Goal: Information Seeking & Learning: Learn about a topic

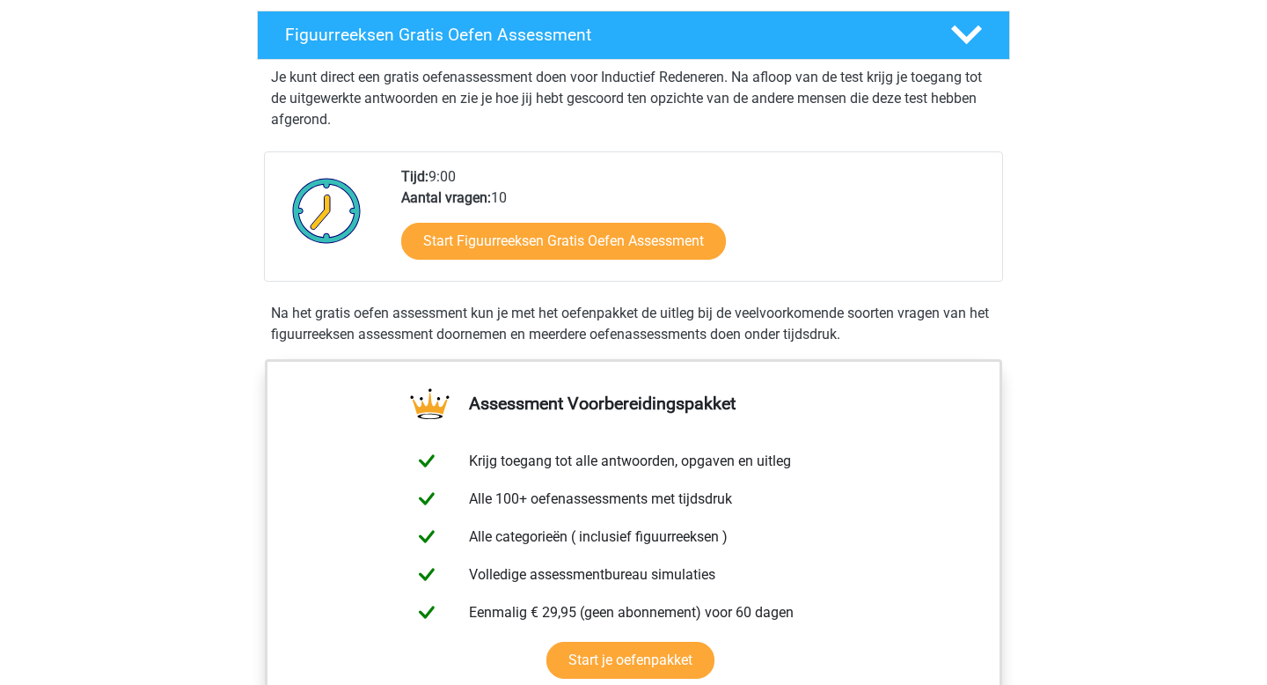
scroll to position [297, 0]
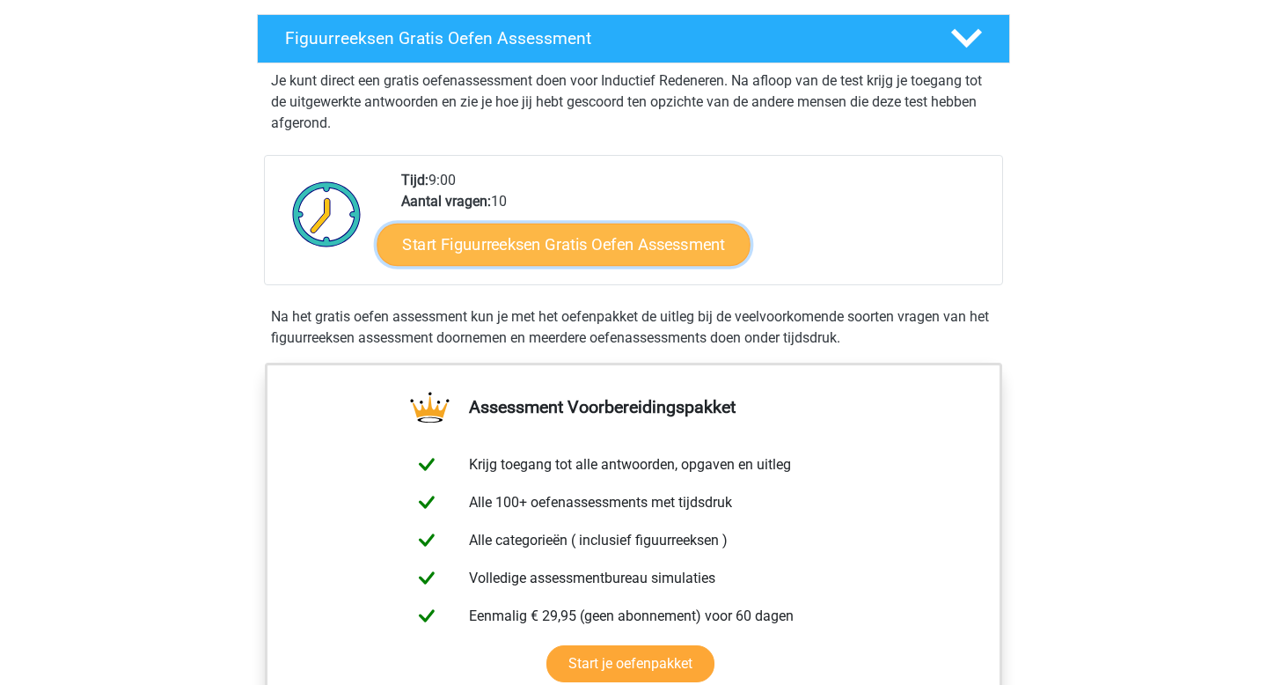
click at [549, 253] on link "Start Figuurreeksen Gratis Oefen Assessment" at bounding box center [564, 244] width 373 height 42
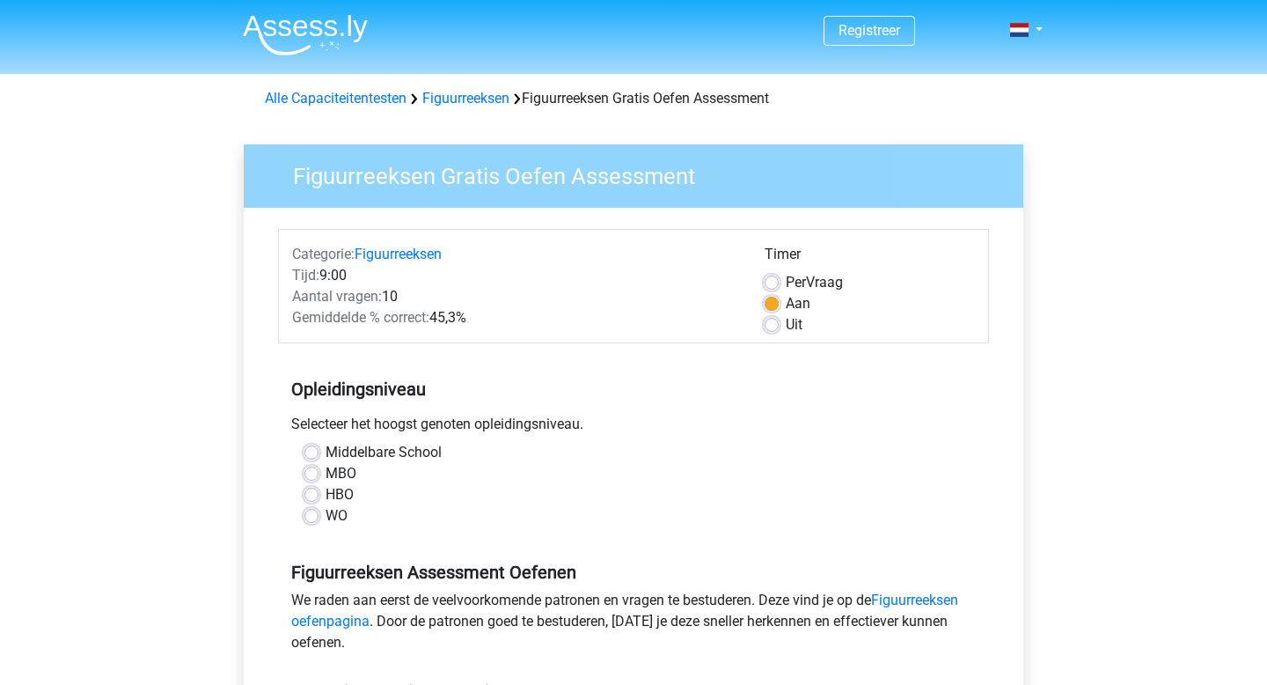
click at [332, 515] on label "WO" at bounding box center [337, 515] width 22 height 21
click at [319, 515] on input "WO" at bounding box center [311, 514] width 14 height 18
radio input "true"
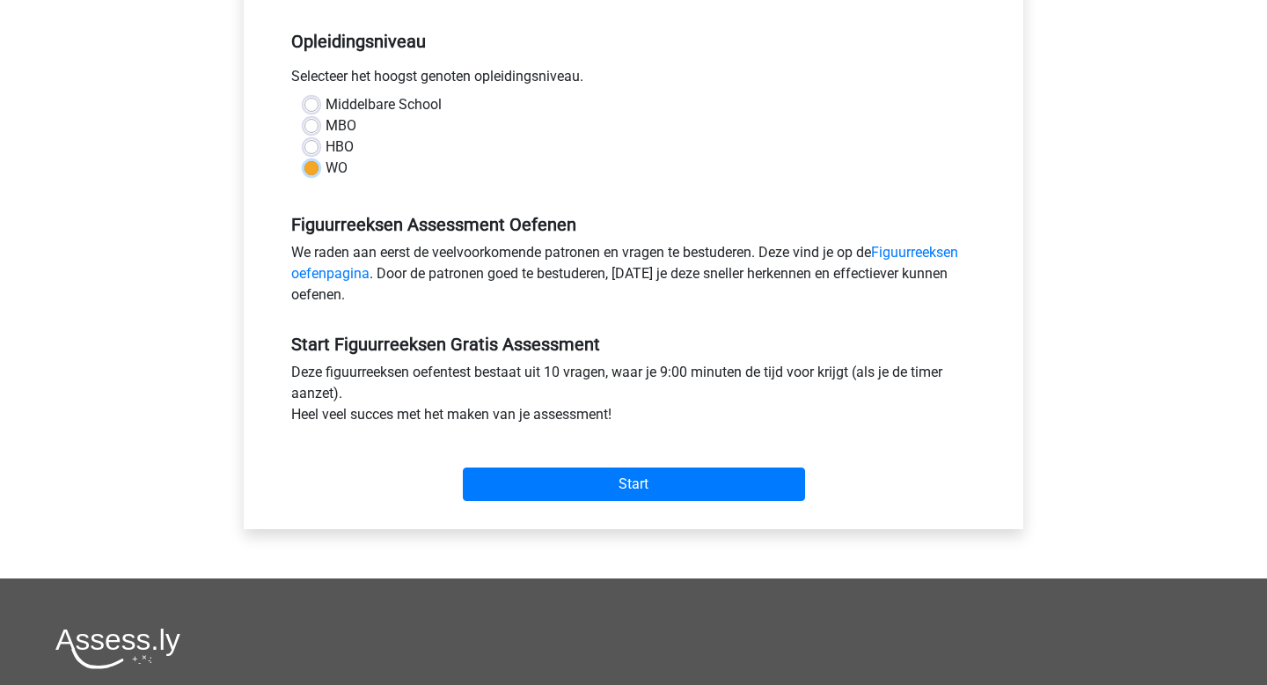
scroll to position [350, 0]
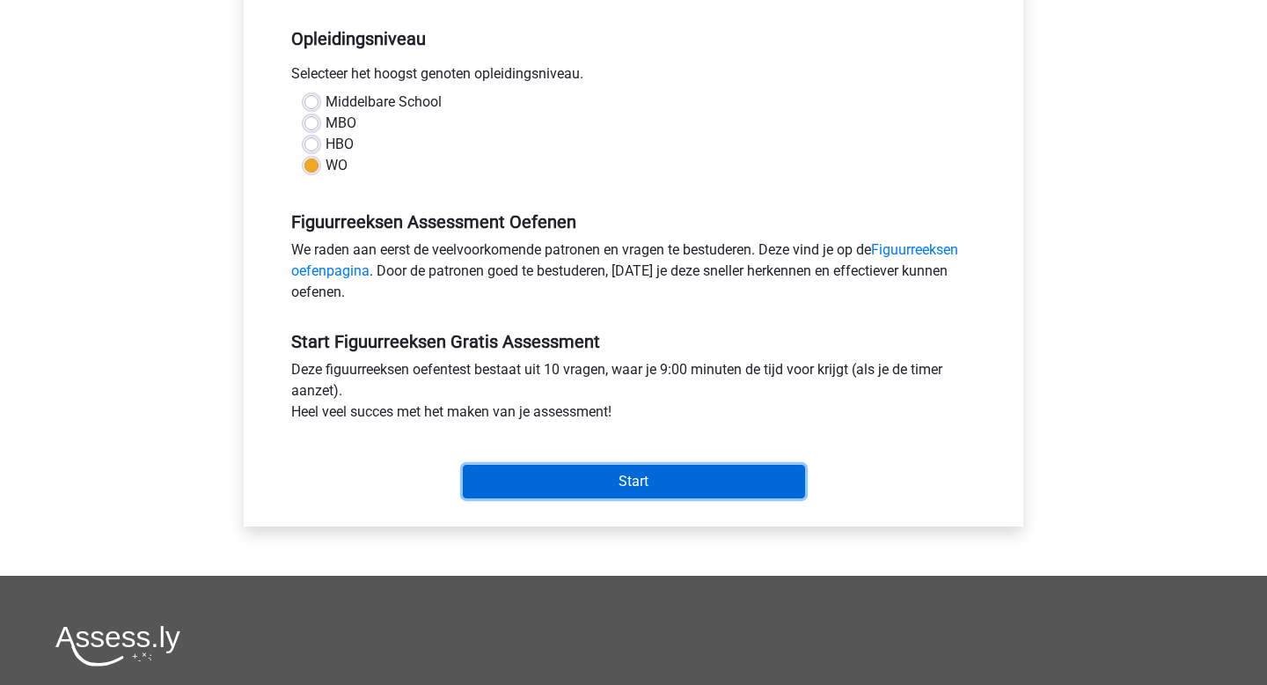
click at [595, 483] on input "Start" at bounding box center [634, 481] width 342 height 33
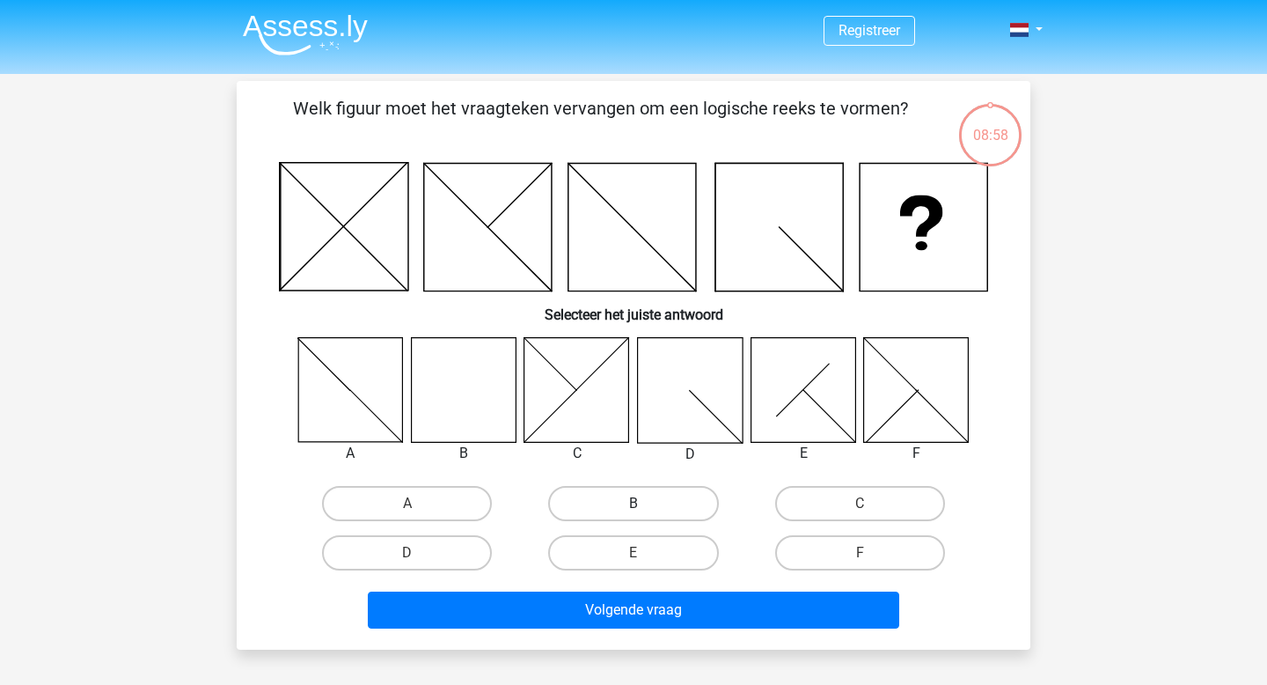
click at [670, 514] on label "B" at bounding box center [633, 503] width 170 height 35
click at [645, 514] on input "B" at bounding box center [639, 508] width 11 height 11
radio input "true"
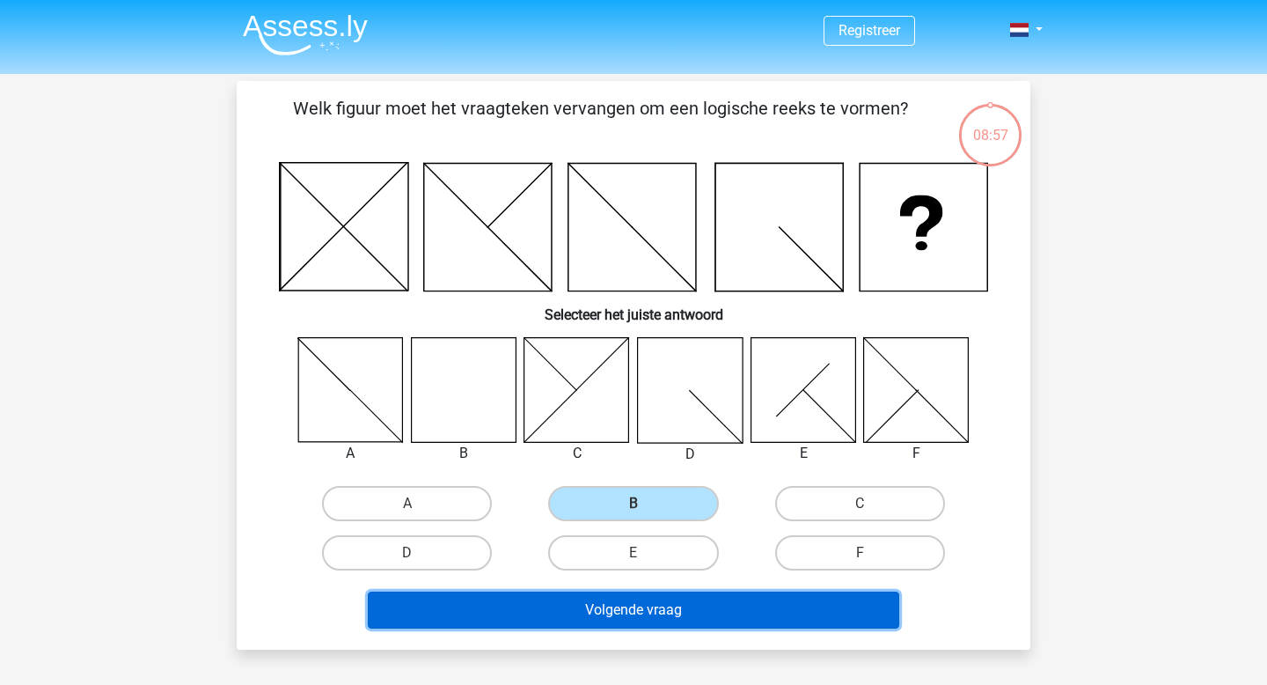
click at [666, 615] on button "Volgende vraag" at bounding box center [634, 609] width 532 height 37
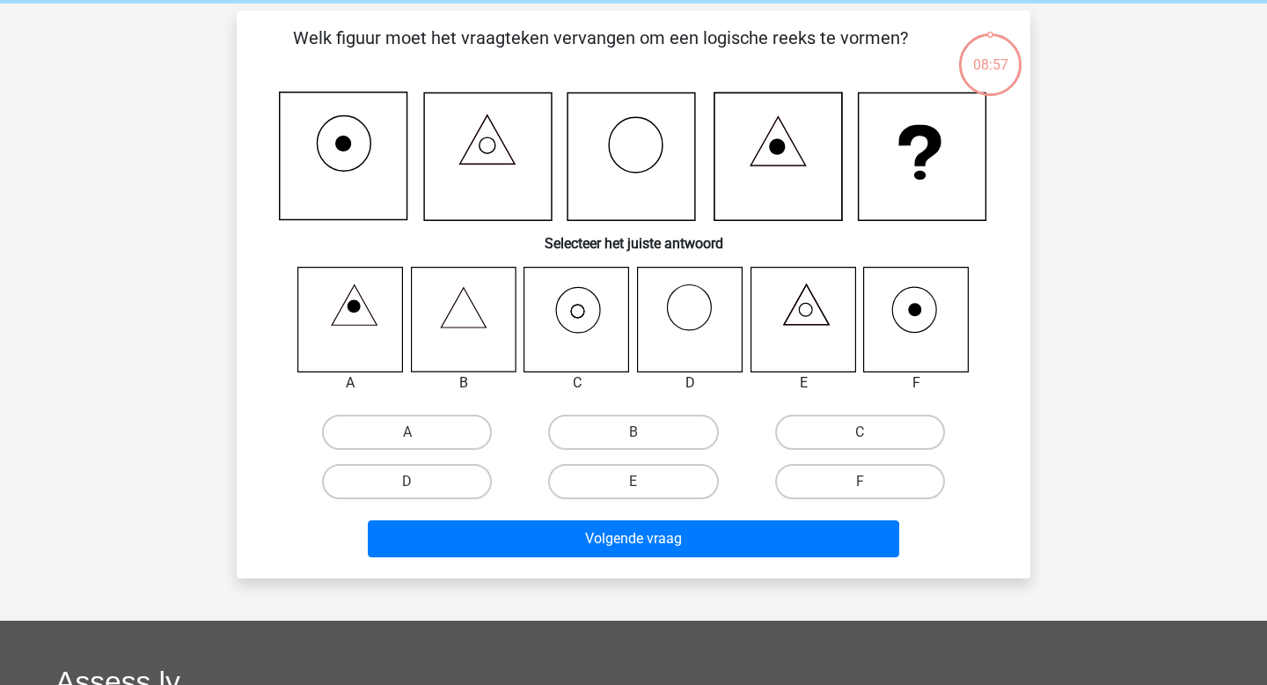
scroll to position [81, 0]
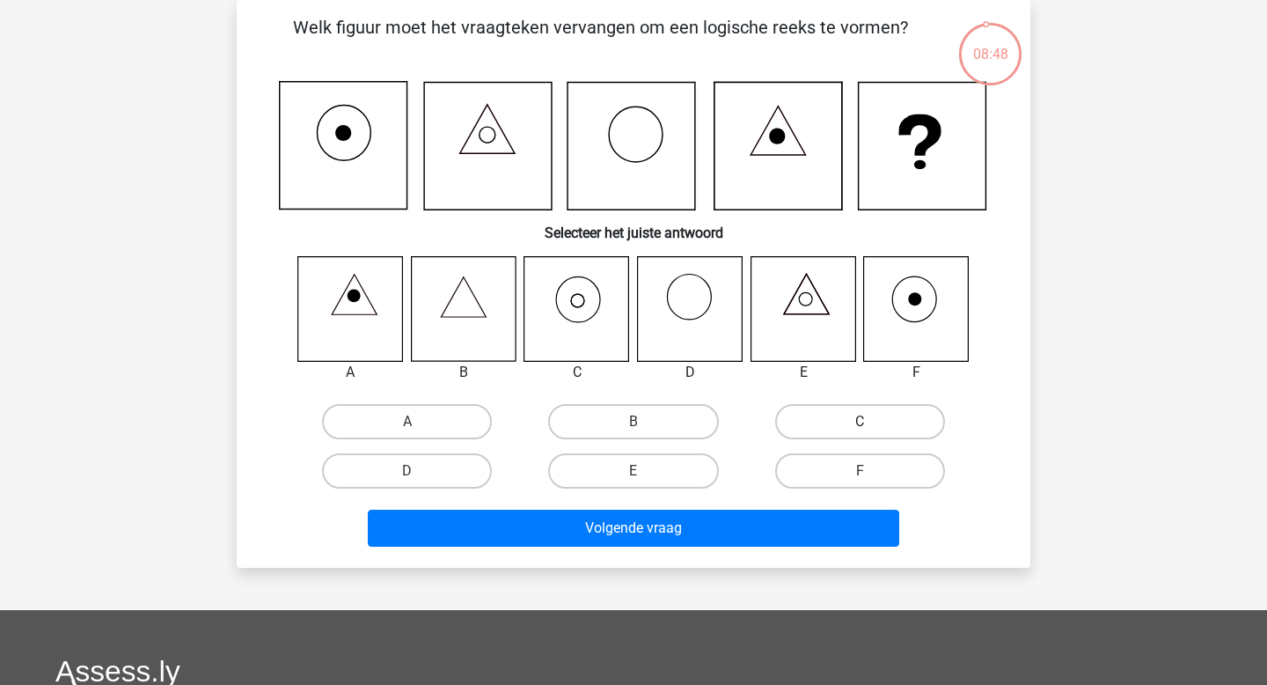
click at [824, 420] on label "C" at bounding box center [860, 421] width 170 height 35
click at [860, 422] on input "C" at bounding box center [865, 427] width 11 height 11
radio input "true"
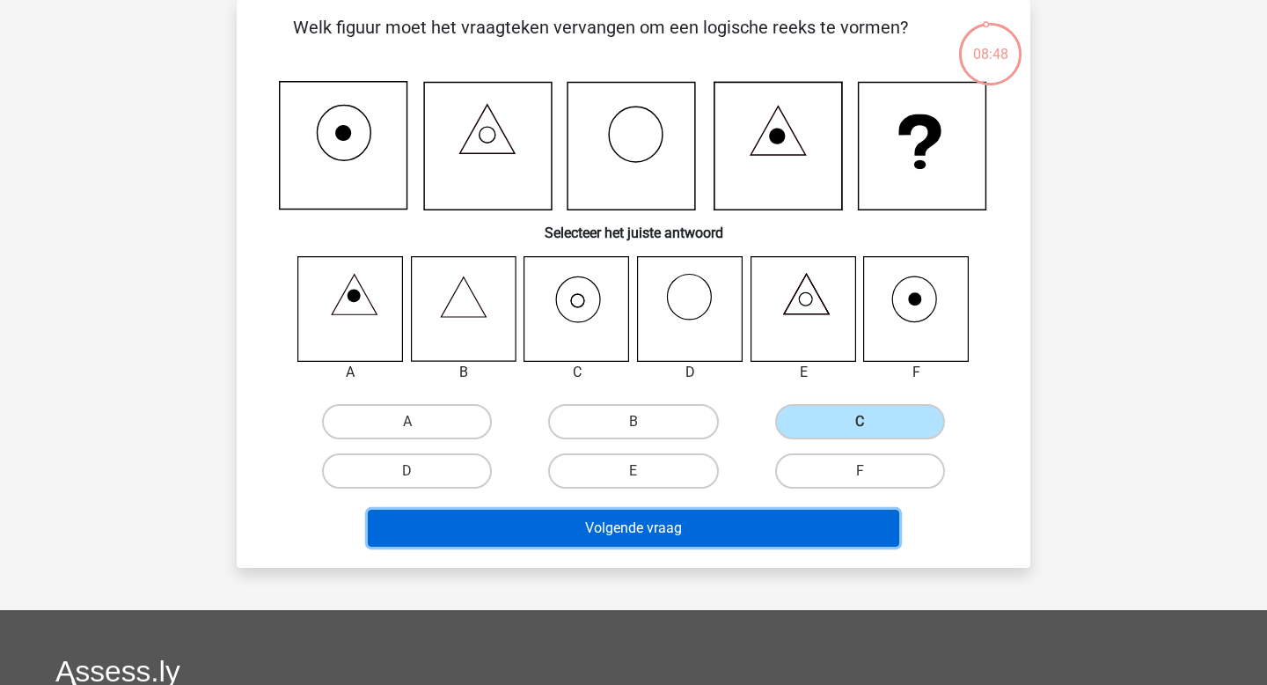
click at [670, 535] on button "Volgende vraag" at bounding box center [634, 528] width 532 height 37
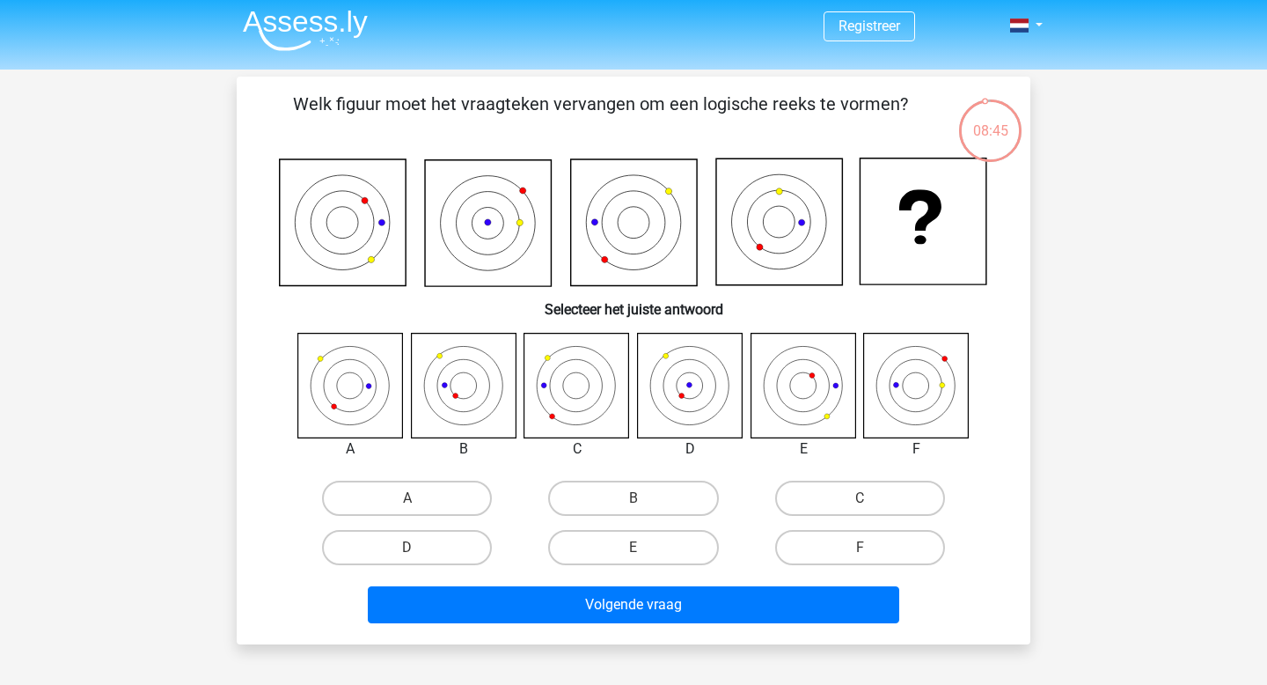
scroll to position [0, 0]
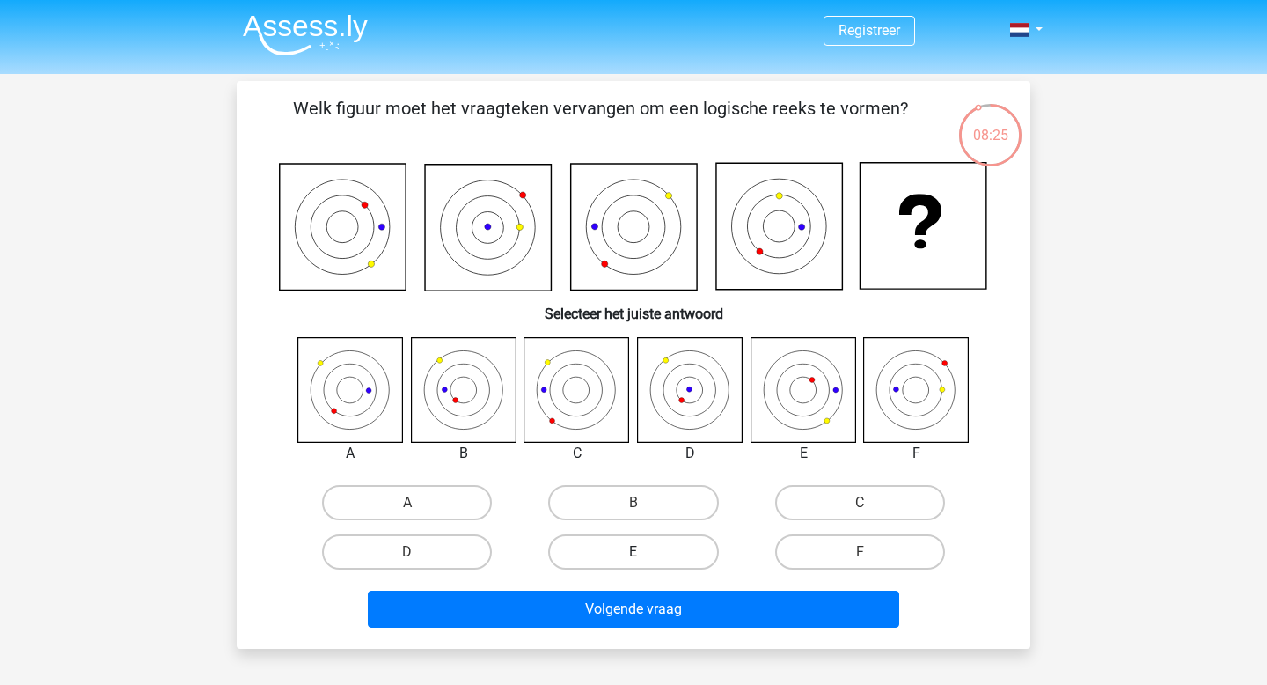
click at [651, 546] on label "E" at bounding box center [633, 551] width 170 height 35
click at [645, 552] on input "E" at bounding box center [639, 557] width 11 height 11
radio input "true"
click at [472, 549] on label "D" at bounding box center [407, 551] width 170 height 35
click at [419, 552] on input "D" at bounding box center [412, 557] width 11 height 11
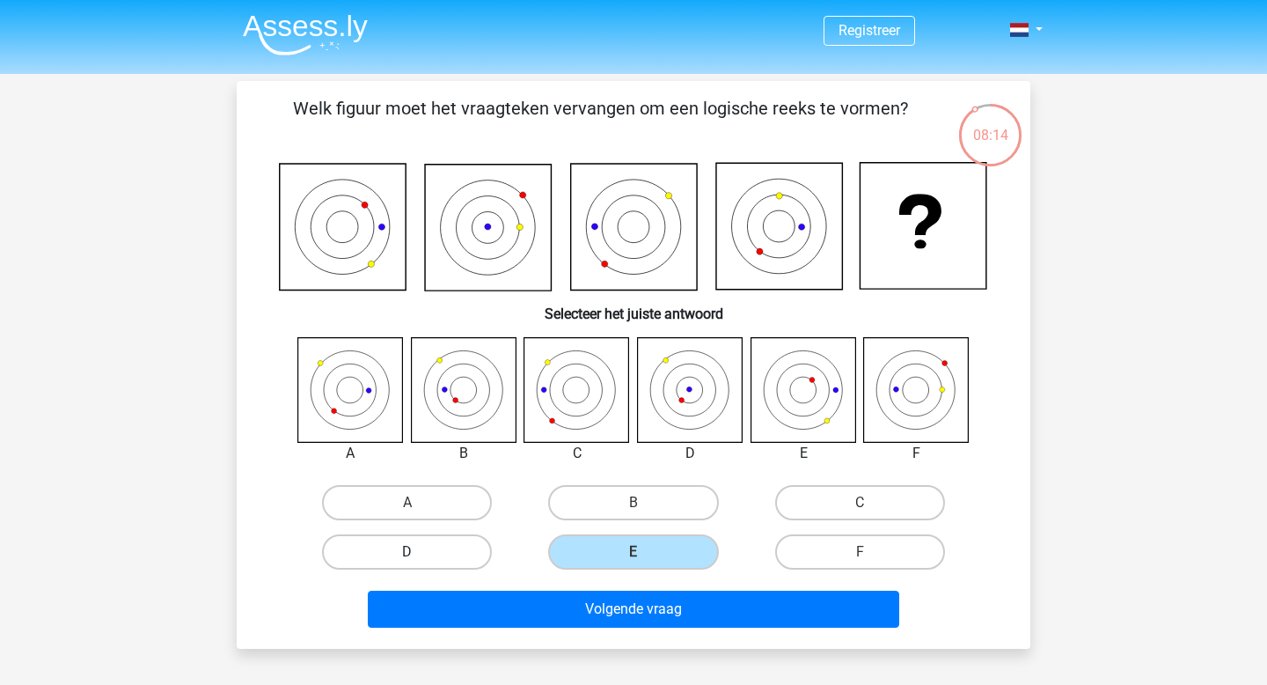
radio input "true"
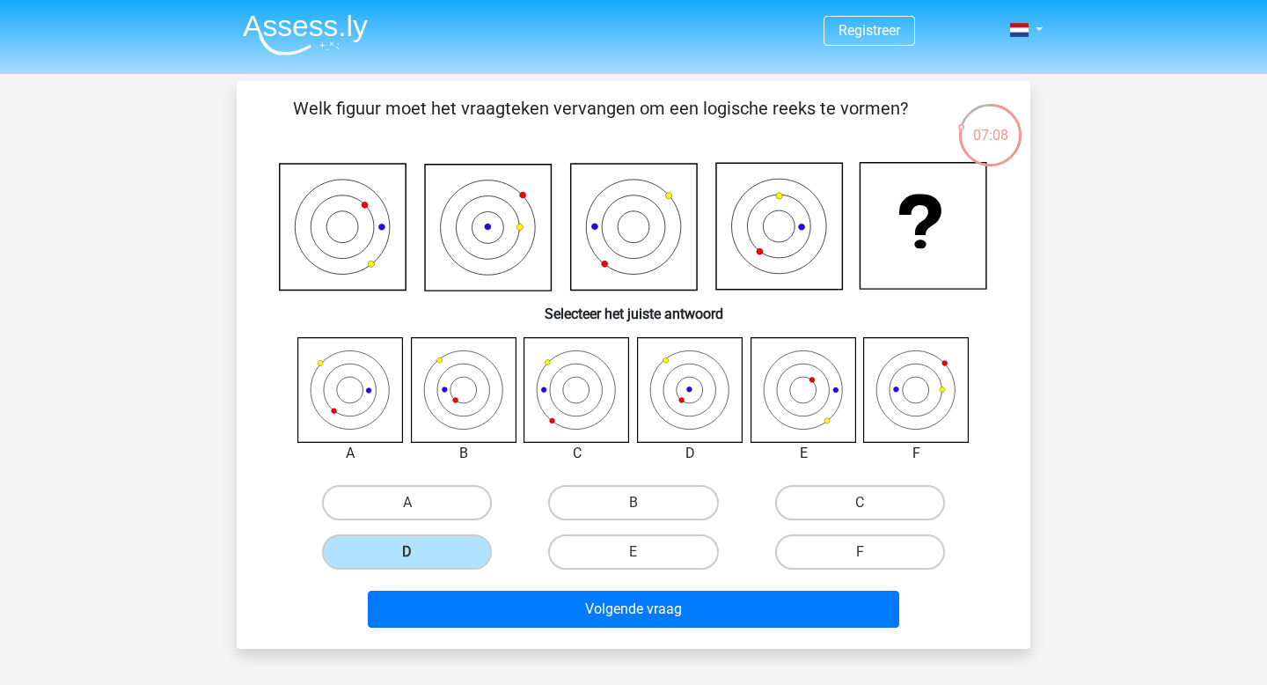
click at [473, 387] on icon at bounding box center [463, 389] width 105 height 105
click at [620, 516] on label "B" at bounding box center [633, 502] width 170 height 35
click at [634, 514] on input "B" at bounding box center [639, 507] width 11 height 11
radio input "true"
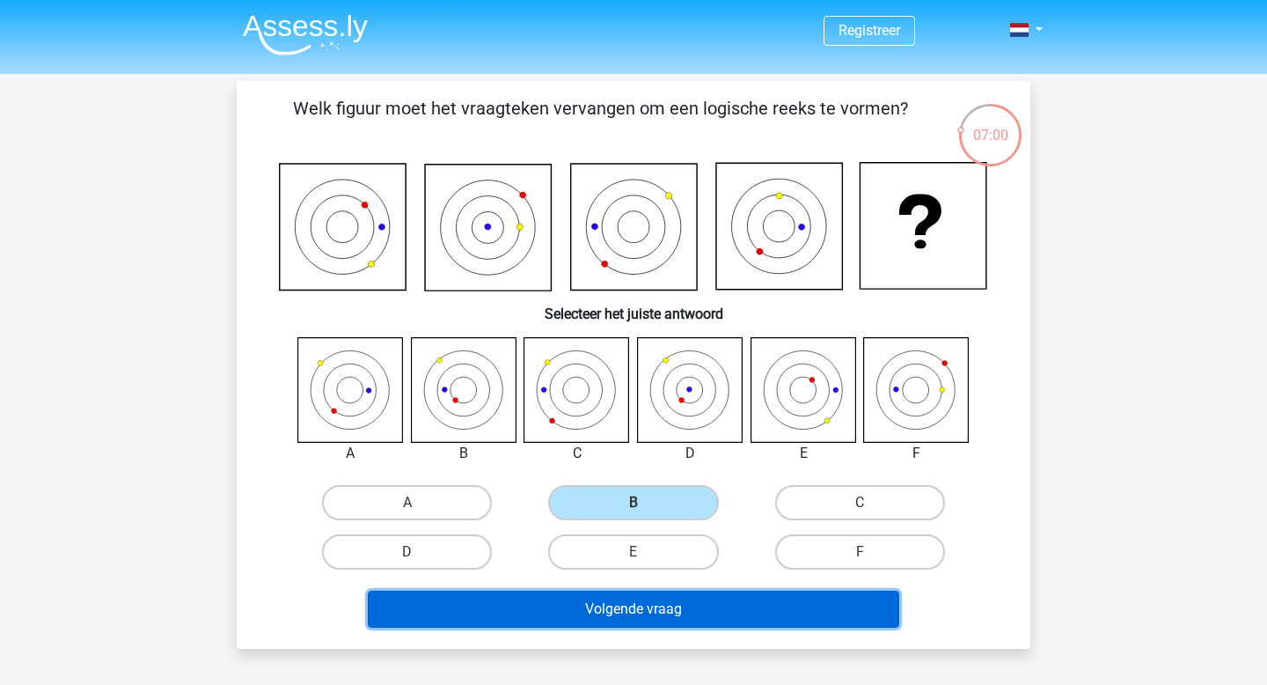
click at [694, 615] on button "Volgende vraag" at bounding box center [634, 609] width 532 height 37
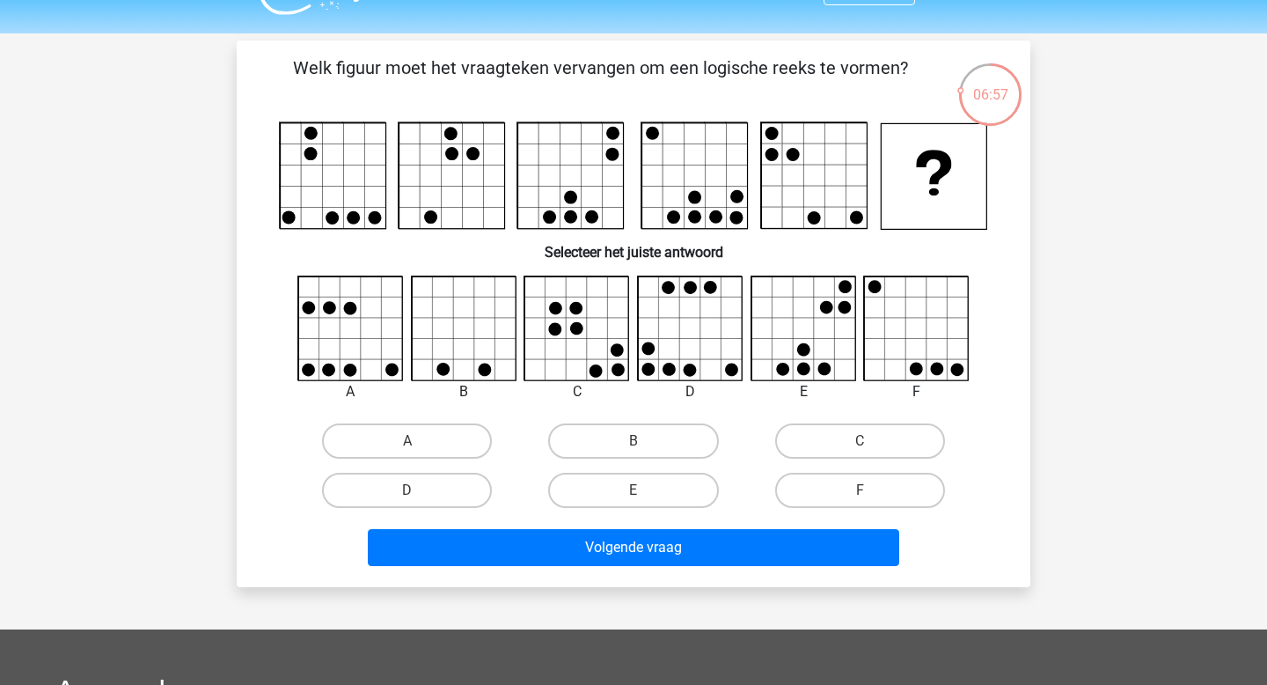
scroll to position [25, 0]
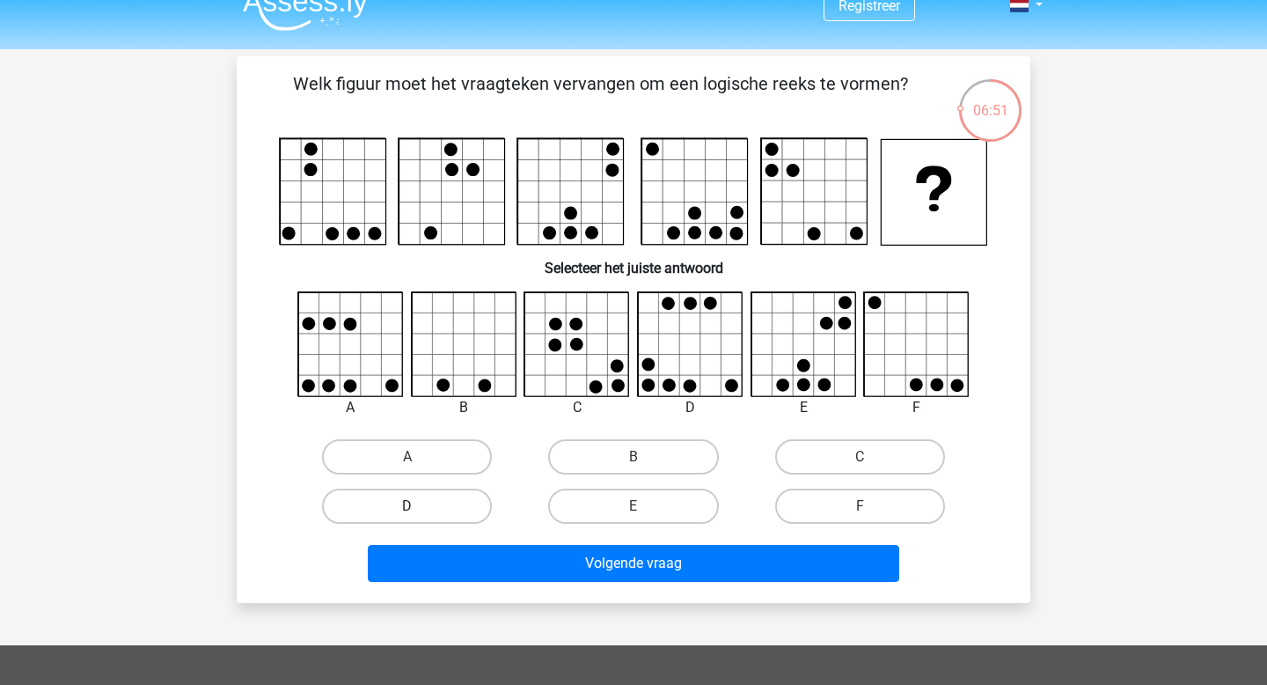
click at [405, 510] on label "D" at bounding box center [407, 505] width 170 height 35
click at [407, 510] on input "D" at bounding box center [412, 511] width 11 height 11
radio input "true"
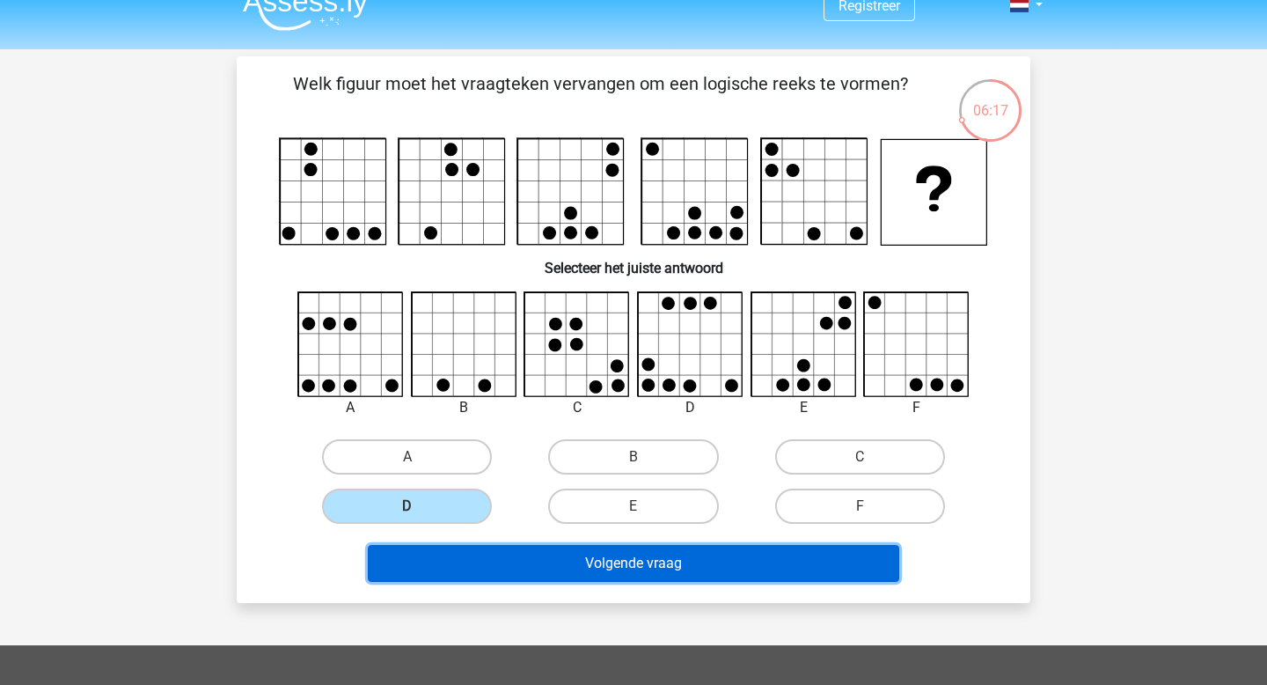
click at [603, 561] on button "Volgende vraag" at bounding box center [634, 563] width 532 height 37
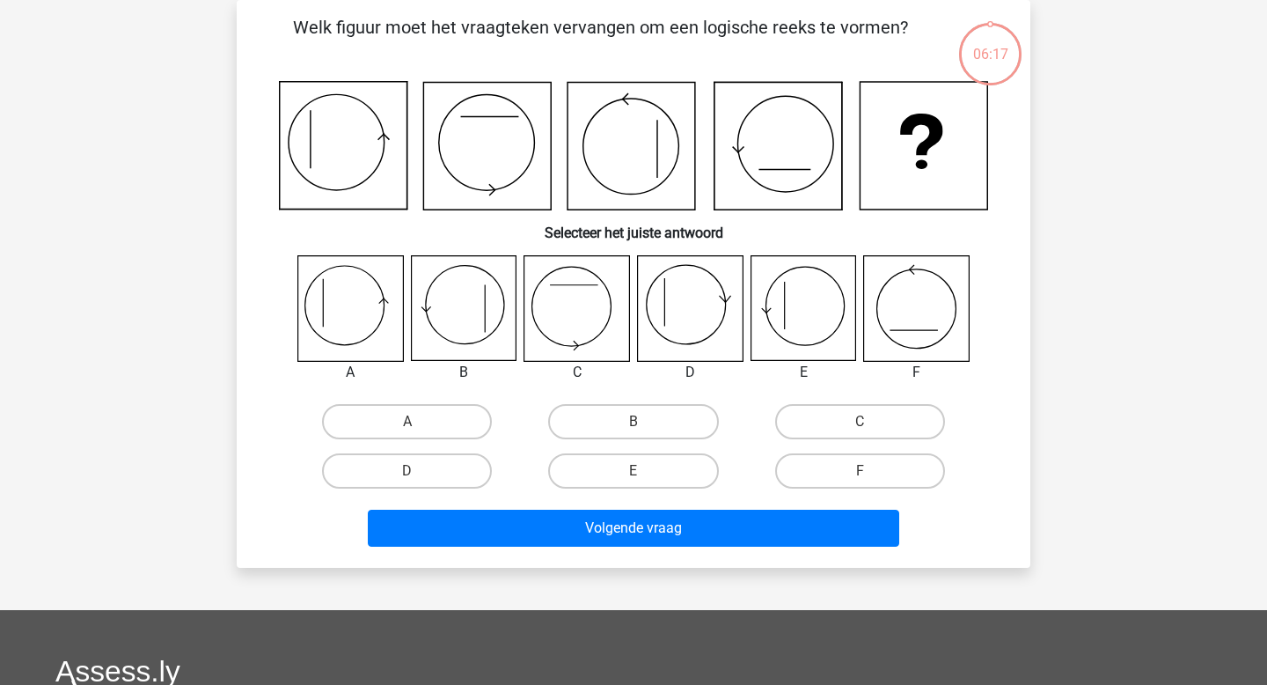
scroll to position [69, 0]
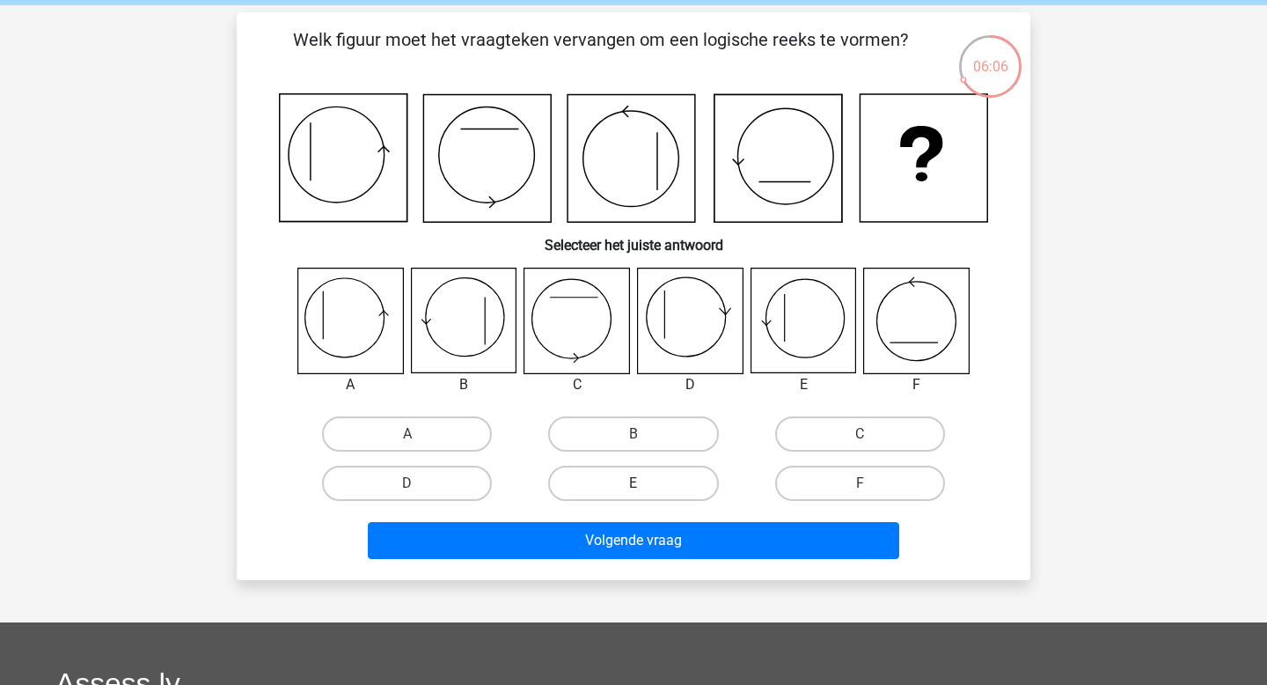
click at [630, 476] on label "E" at bounding box center [633, 483] width 170 height 35
click at [634, 483] on input "E" at bounding box center [639, 488] width 11 height 11
radio input "true"
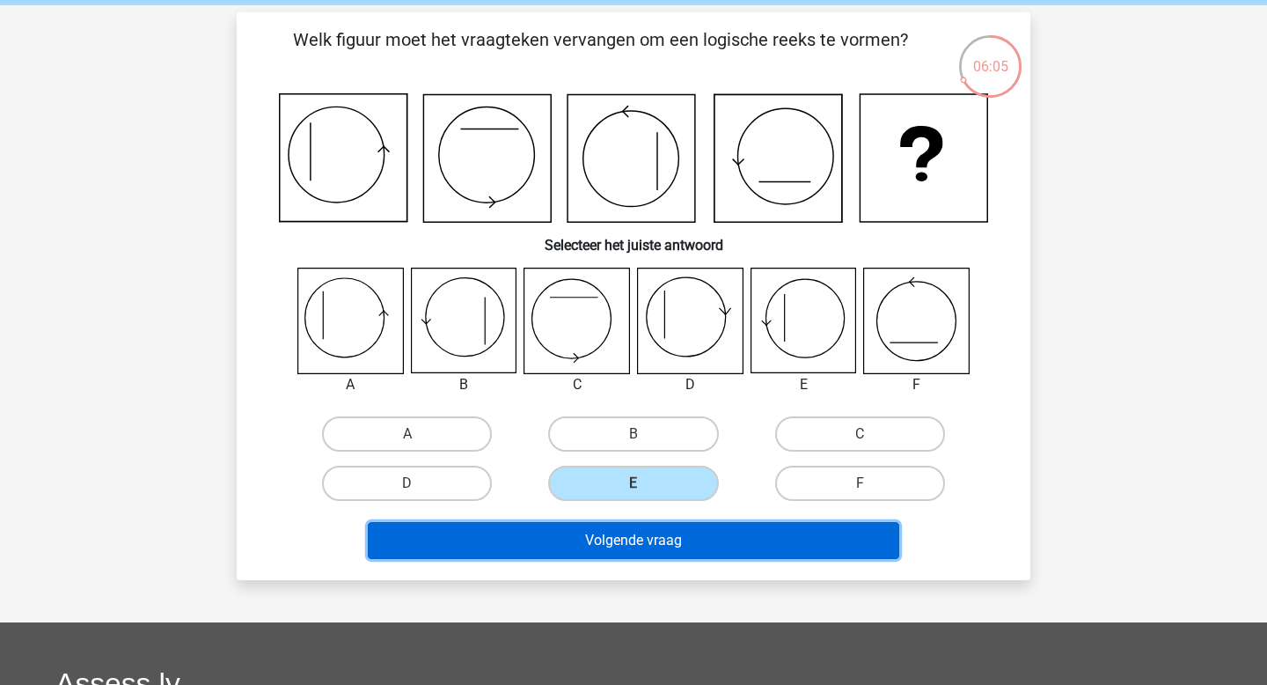
click at [664, 522] on button "Volgende vraag" at bounding box center [634, 540] width 532 height 37
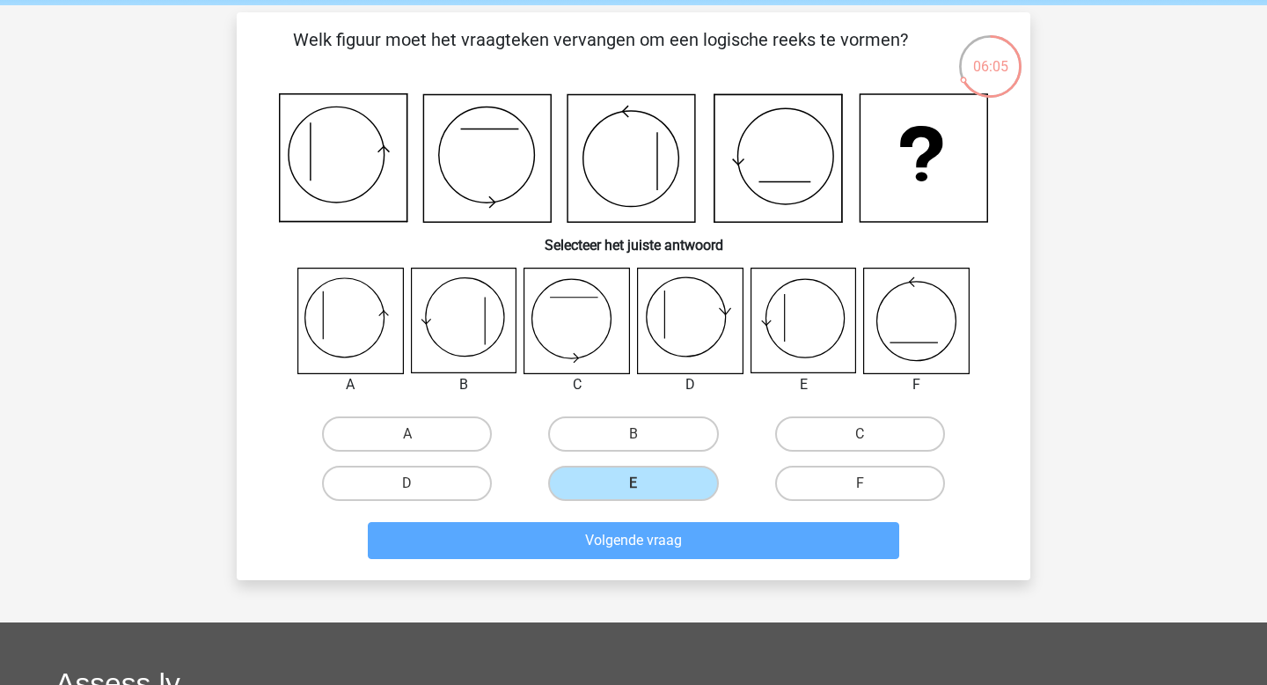
scroll to position [81, 0]
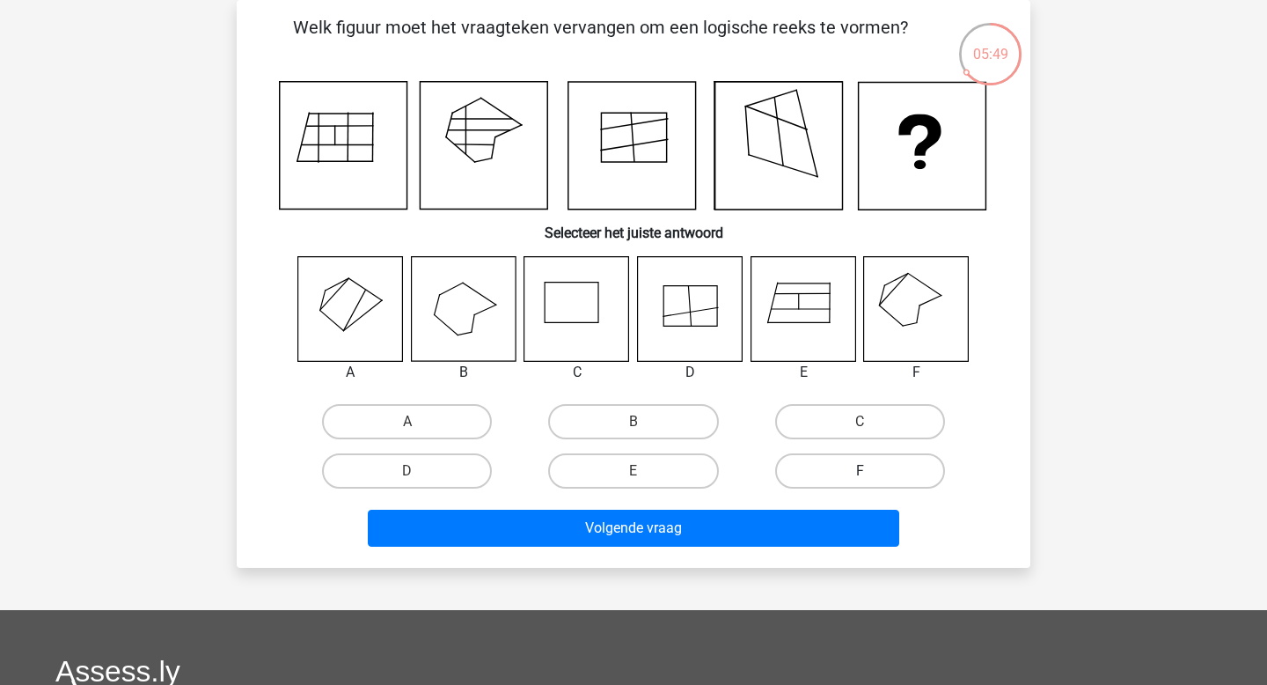
click at [820, 475] on label "F" at bounding box center [860, 470] width 170 height 35
click at [860, 475] on input "F" at bounding box center [865, 476] width 11 height 11
radio input "true"
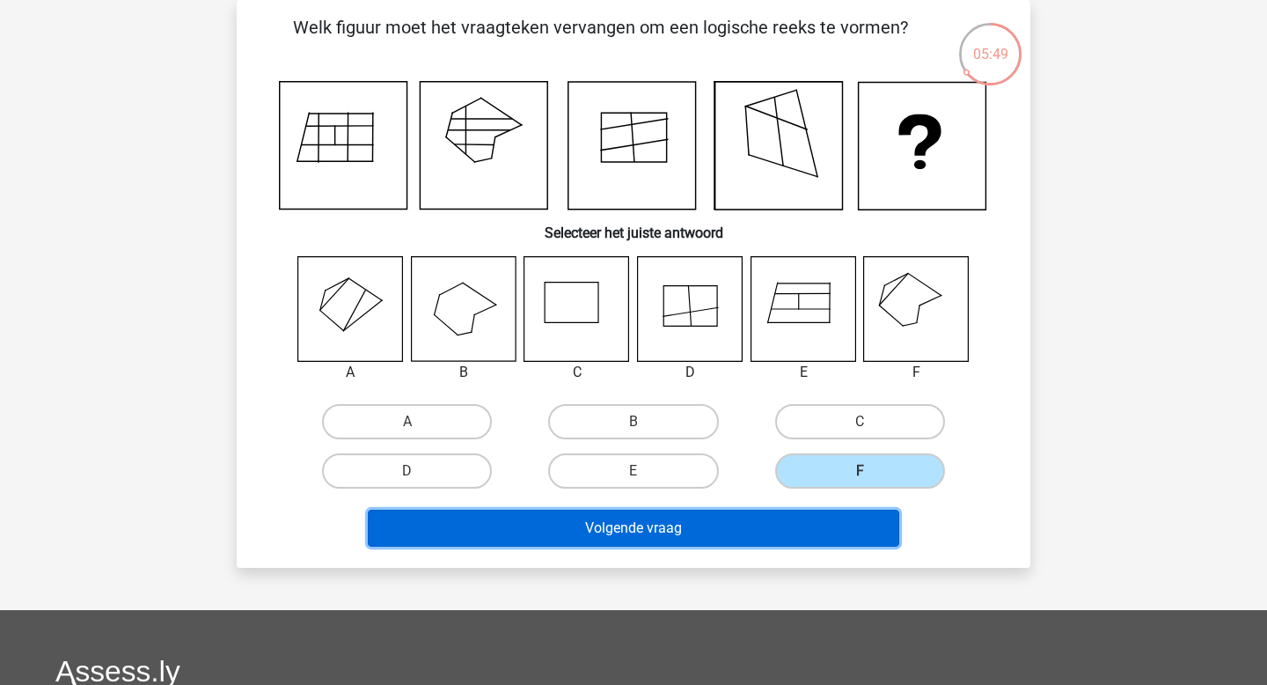
click at [795, 525] on button "Volgende vraag" at bounding box center [634, 528] width 532 height 37
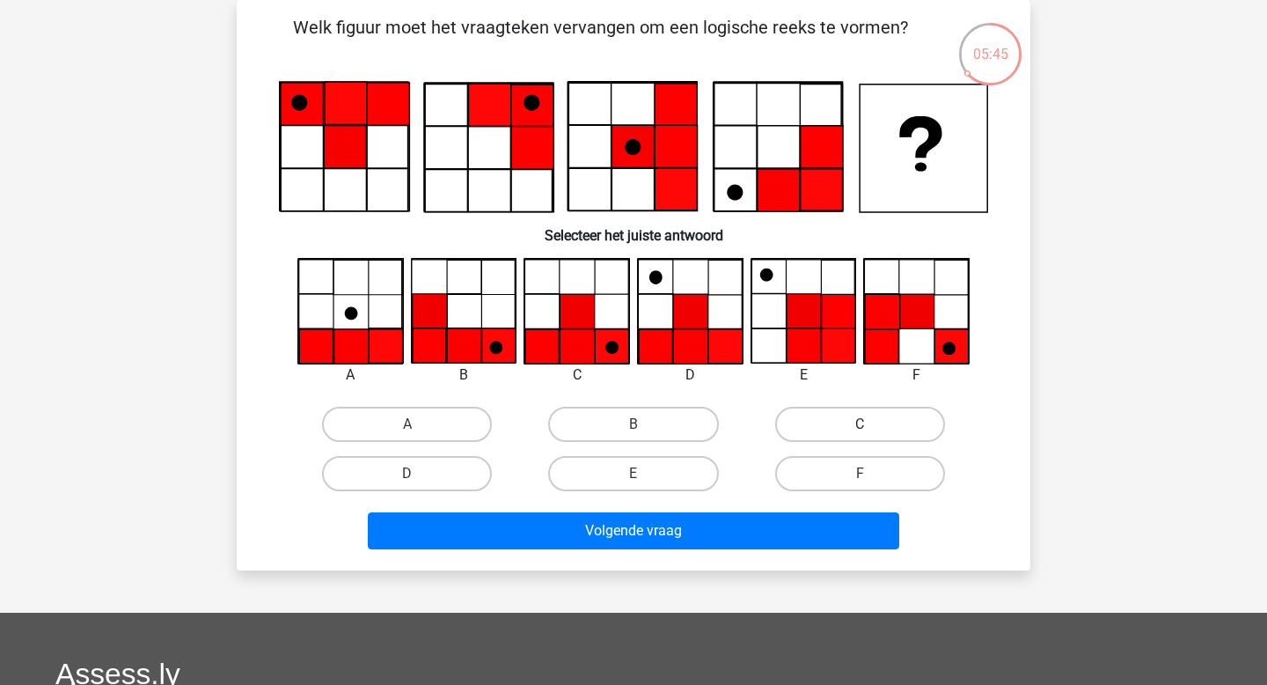
click at [866, 421] on label "C" at bounding box center [860, 424] width 170 height 35
click at [866, 424] on input "C" at bounding box center [865, 429] width 11 height 11
radio input "true"
click at [708, 551] on div "Volgende vraag" at bounding box center [633, 534] width 679 height 44
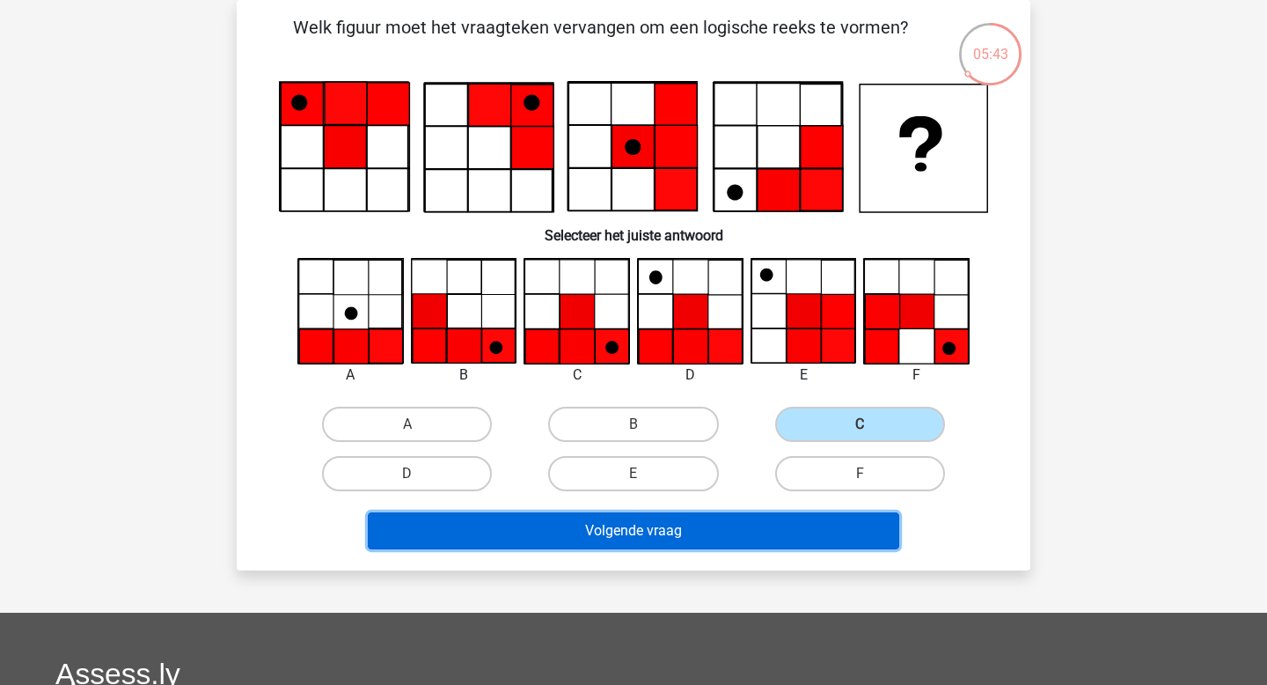
click at [664, 532] on button "Volgende vraag" at bounding box center [634, 530] width 532 height 37
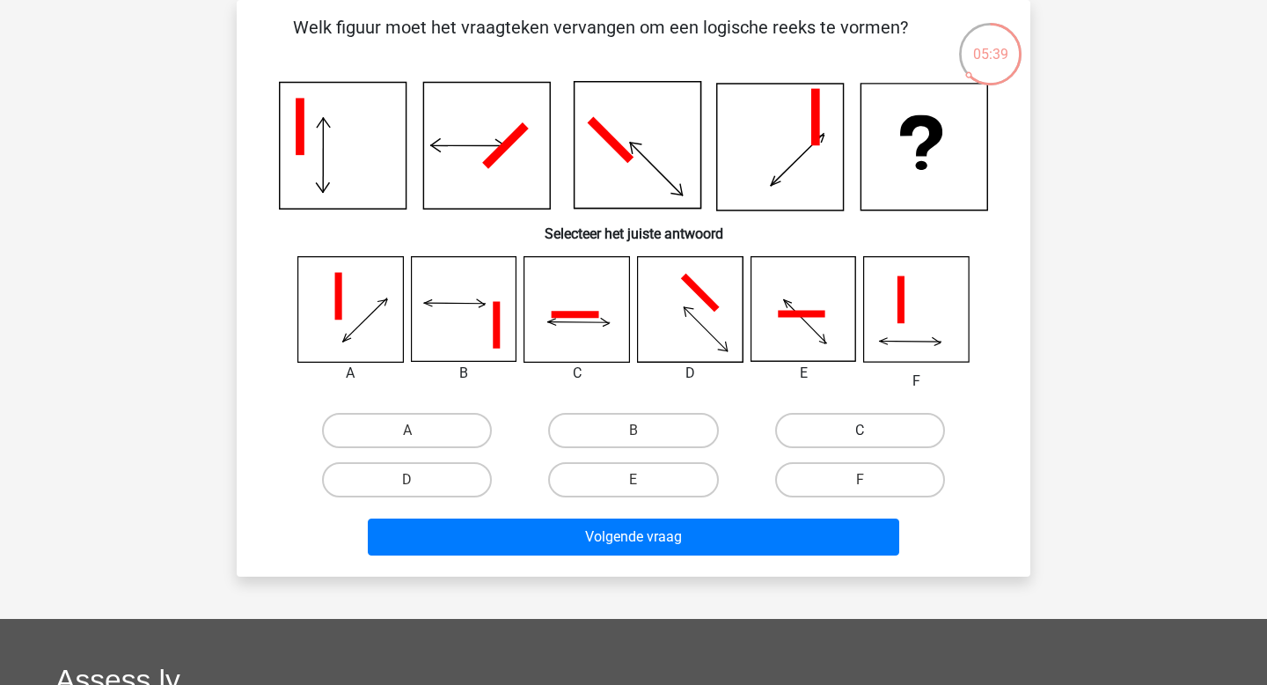
click at [808, 437] on label "C" at bounding box center [860, 430] width 170 height 35
click at [860, 437] on input "C" at bounding box center [865, 435] width 11 height 11
radio input "true"
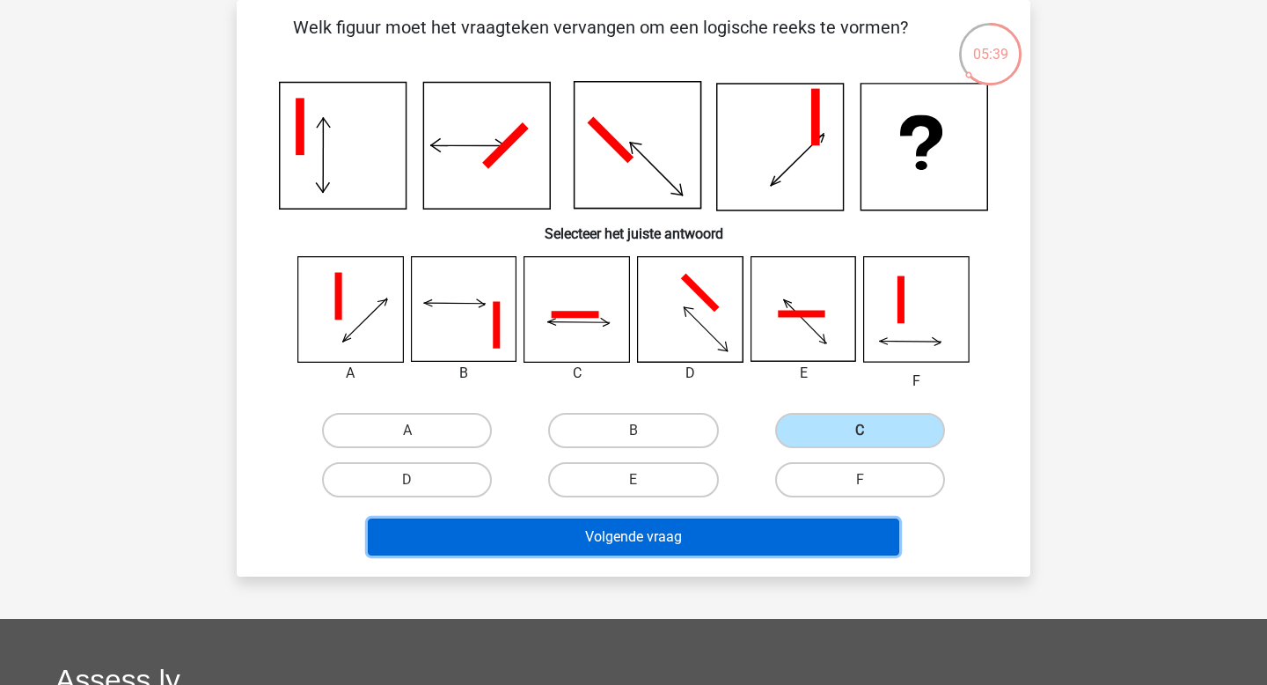
click at [731, 542] on button "Volgende vraag" at bounding box center [634, 536] width 532 height 37
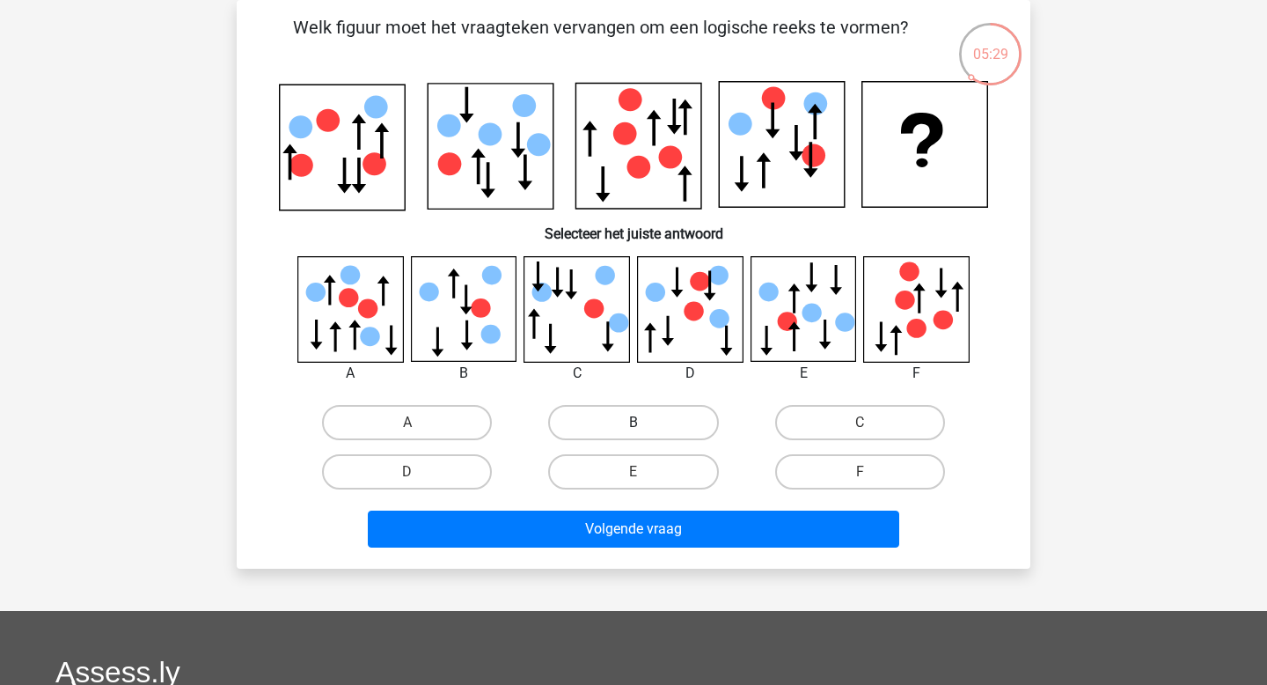
click at [659, 429] on label "B" at bounding box center [633, 422] width 170 height 35
click at [645, 429] on input "B" at bounding box center [639, 427] width 11 height 11
radio input "true"
click at [798, 425] on label "C" at bounding box center [860, 422] width 170 height 35
click at [860, 425] on input "C" at bounding box center [865, 427] width 11 height 11
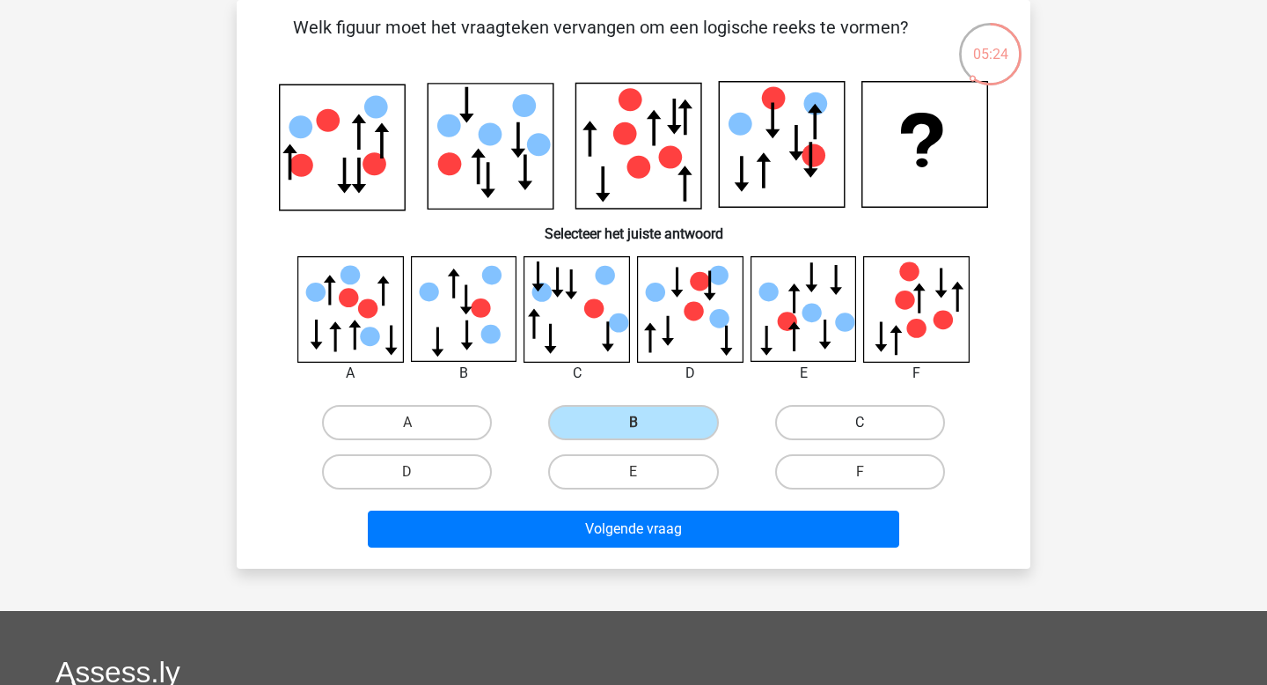
radio input "true"
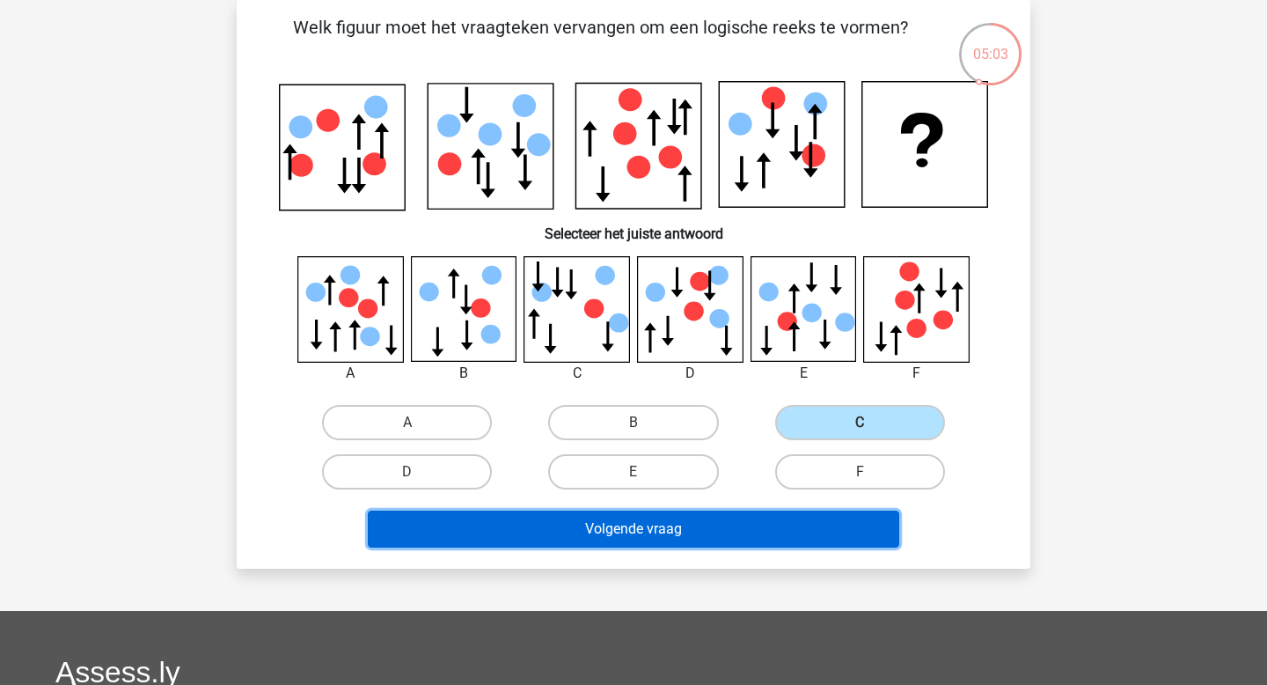
click at [610, 532] on button "Volgende vraag" at bounding box center [634, 528] width 532 height 37
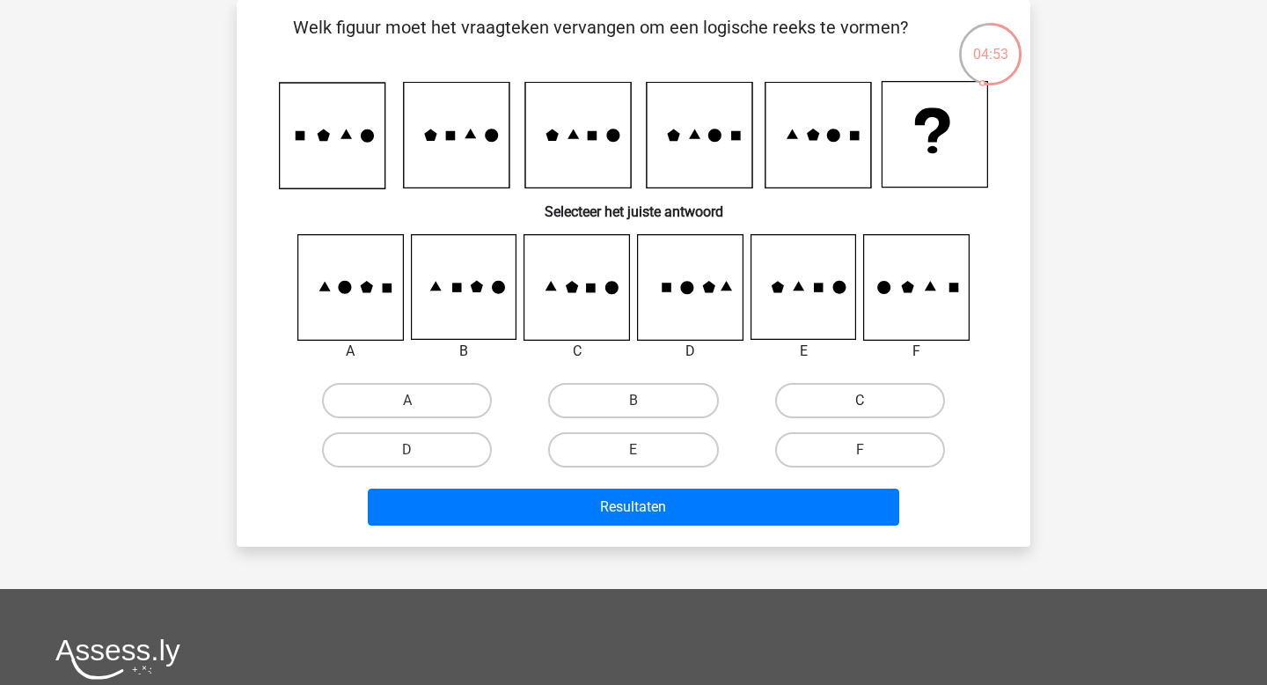
click at [813, 393] on label "C" at bounding box center [860, 400] width 170 height 35
click at [860, 400] on input "C" at bounding box center [865, 405] width 11 height 11
radio input "true"
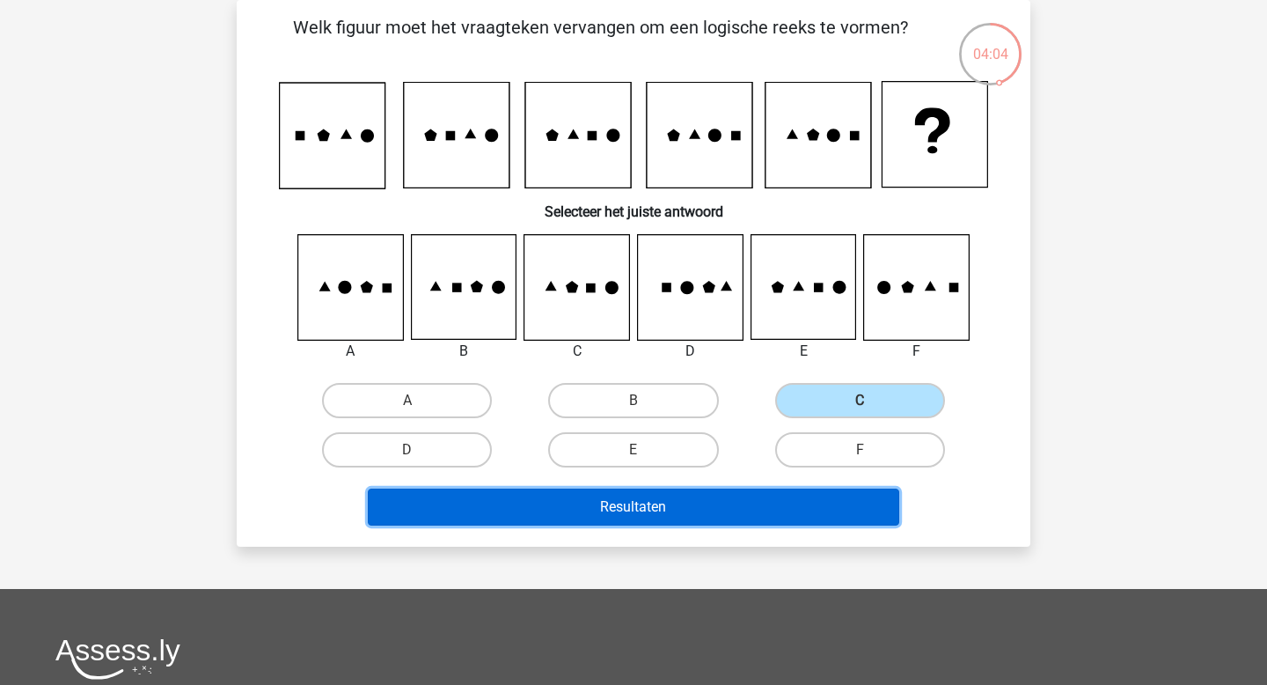
click at [598, 516] on button "Resultaten" at bounding box center [634, 506] width 532 height 37
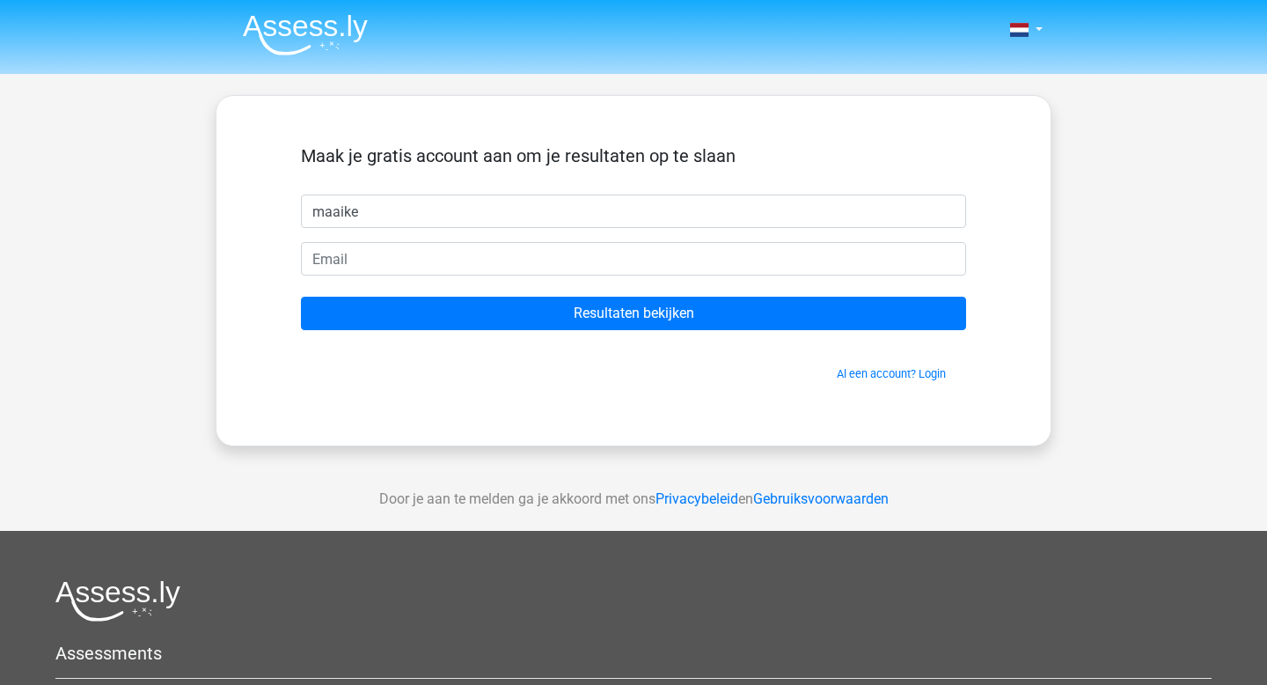
type input "maaike"
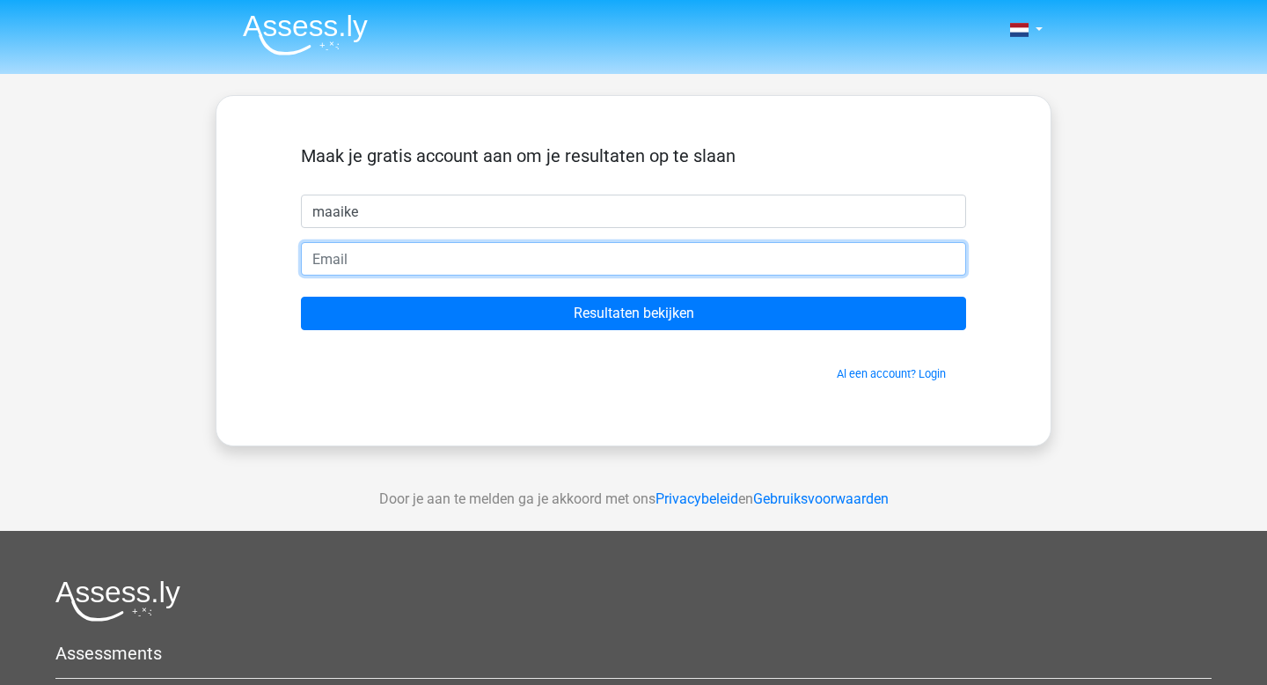
type input "[EMAIL_ADDRESS][DOMAIN_NAME]"
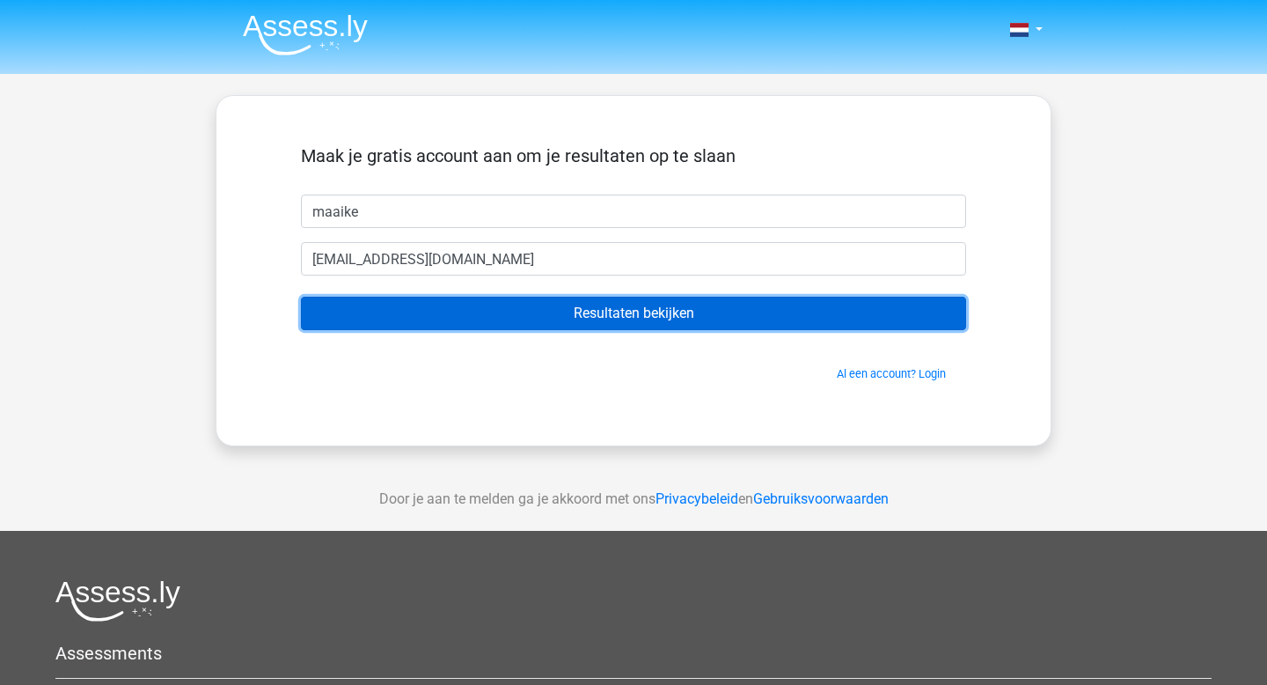
click at [499, 312] on input "Resultaten bekijken" at bounding box center [633, 313] width 665 height 33
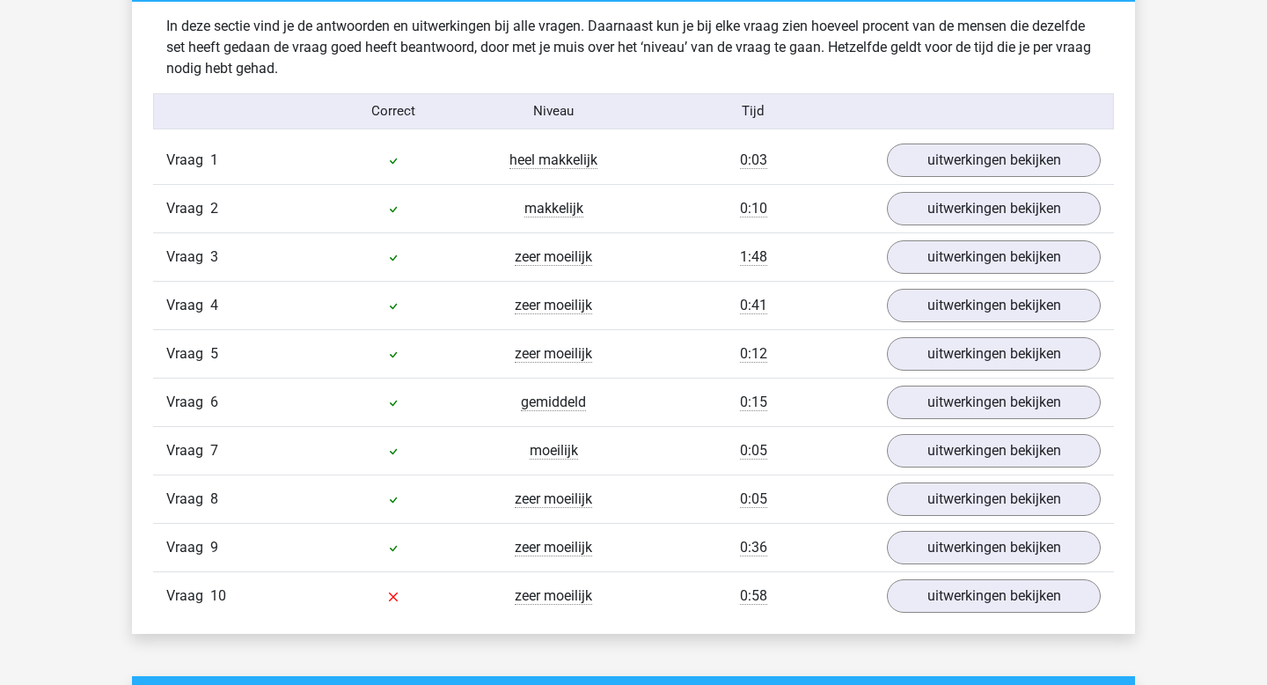
scroll to position [1383, 0]
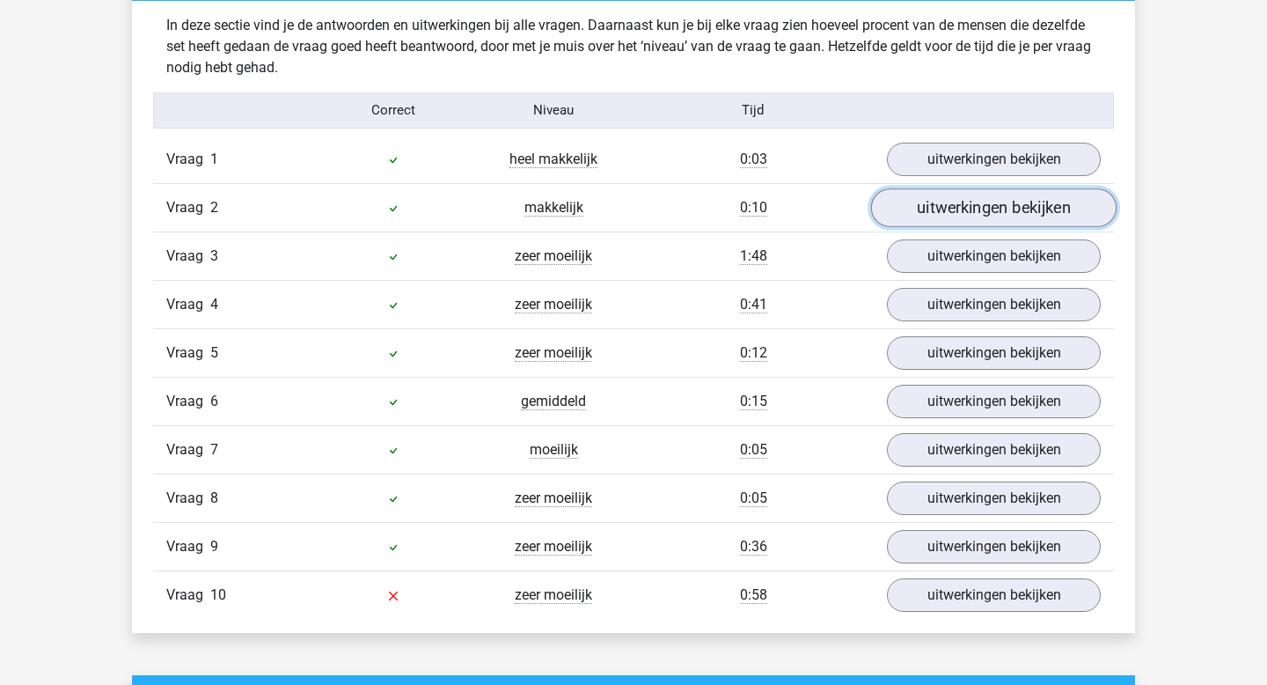
click at [947, 203] on link "uitwerkingen bekijken" at bounding box center [994, 207] width 246 height 39
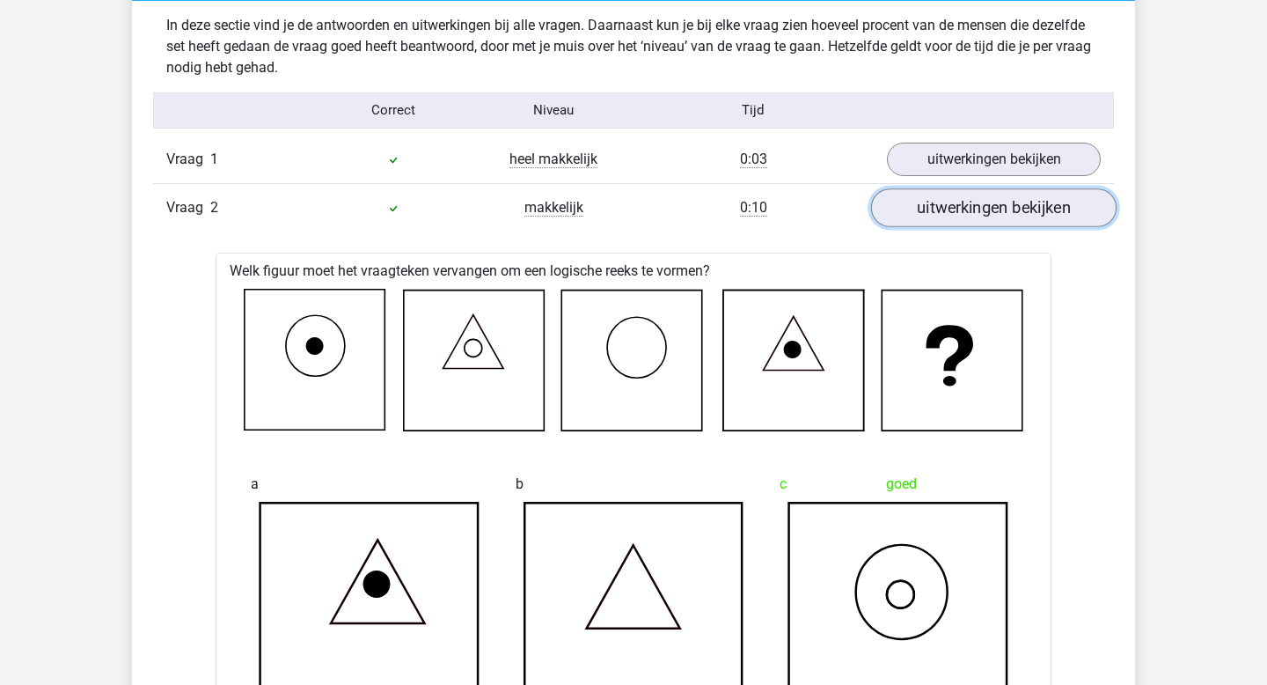
click at [947, 206] on link "uitwerkingen bekijken" at bounding box center [994, 207] width 246 height 39
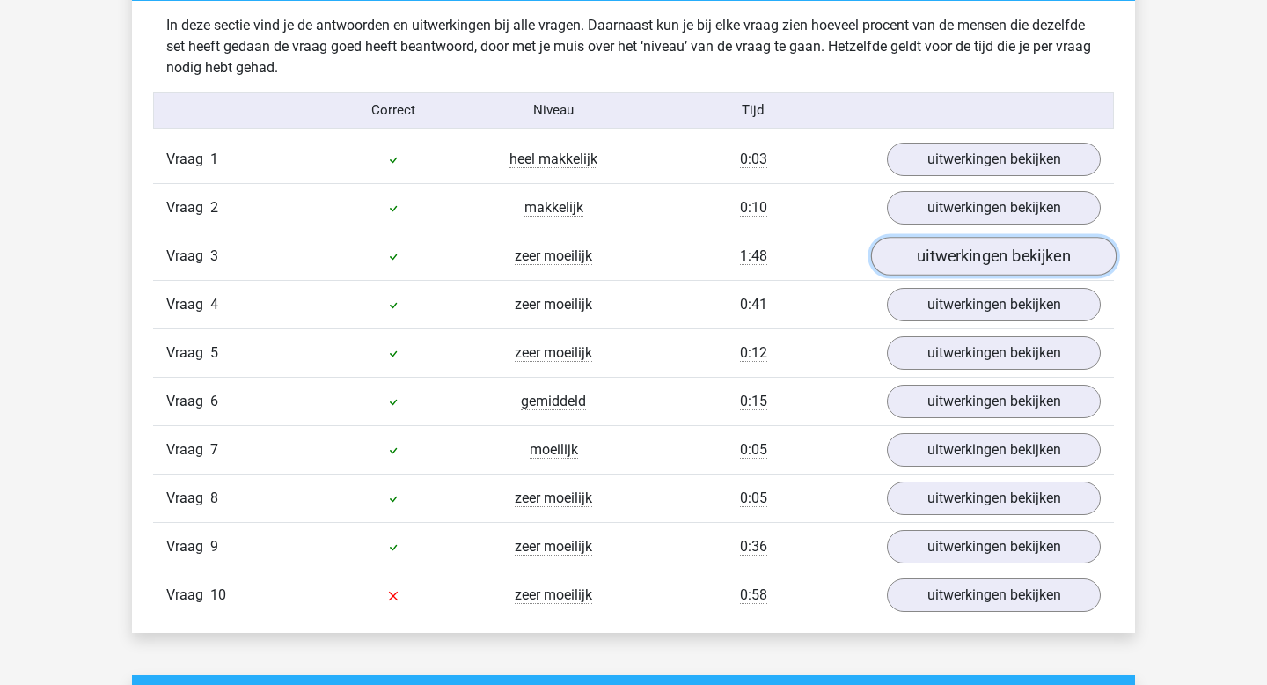
click at [940, 254] on link "uitwerkingen bekijken" at bounding box center [994, 256] width 246 height 39
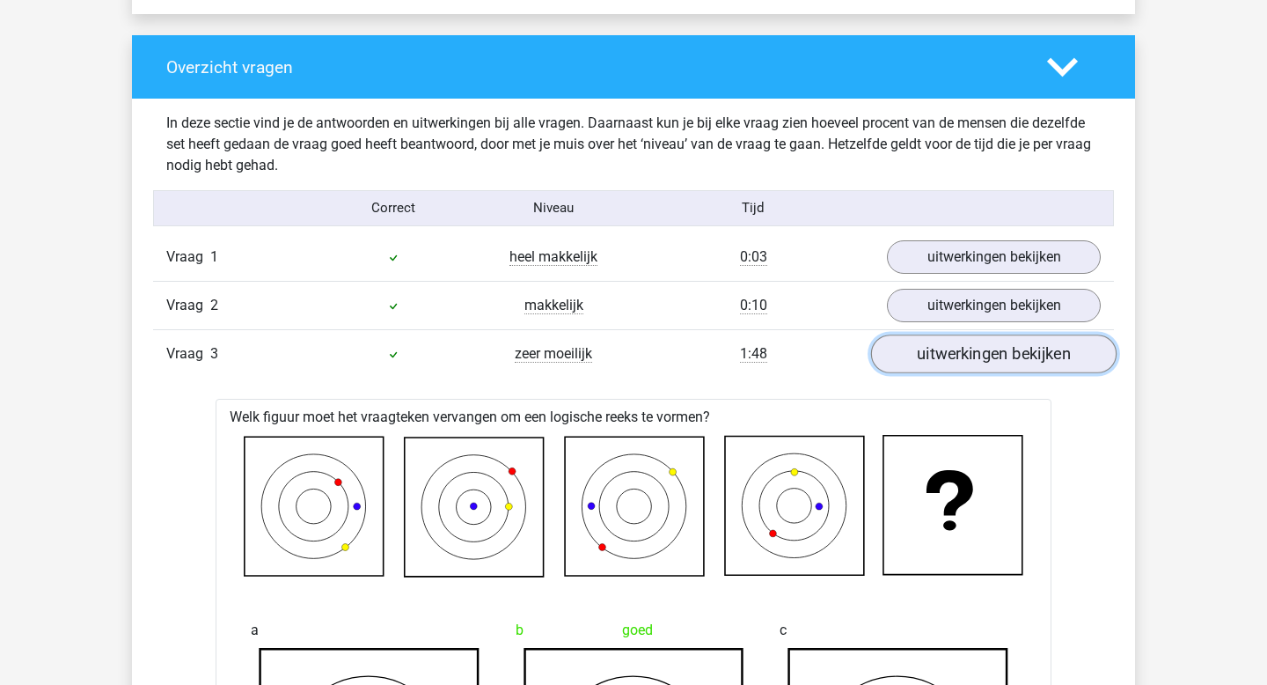
scroll to position [1291, 0]
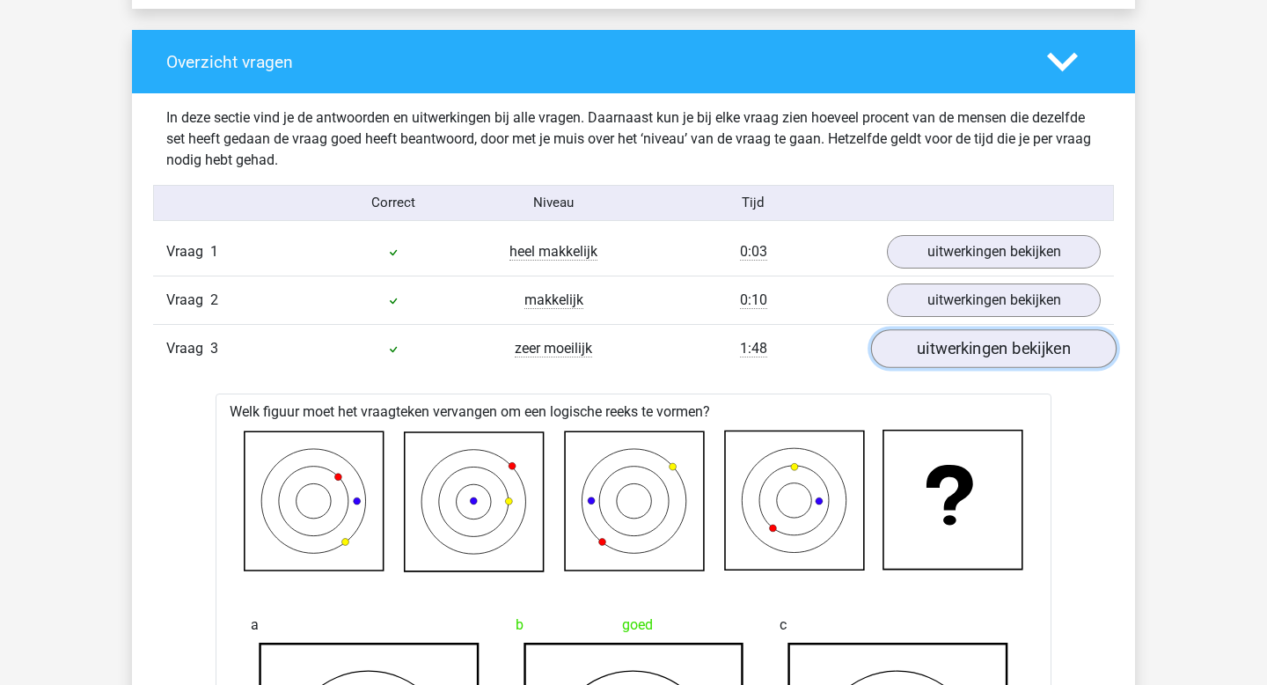
click at [965, 342] on link "uitwerkingen bekijken" at bounding box center [994, 348] width 246 height 39
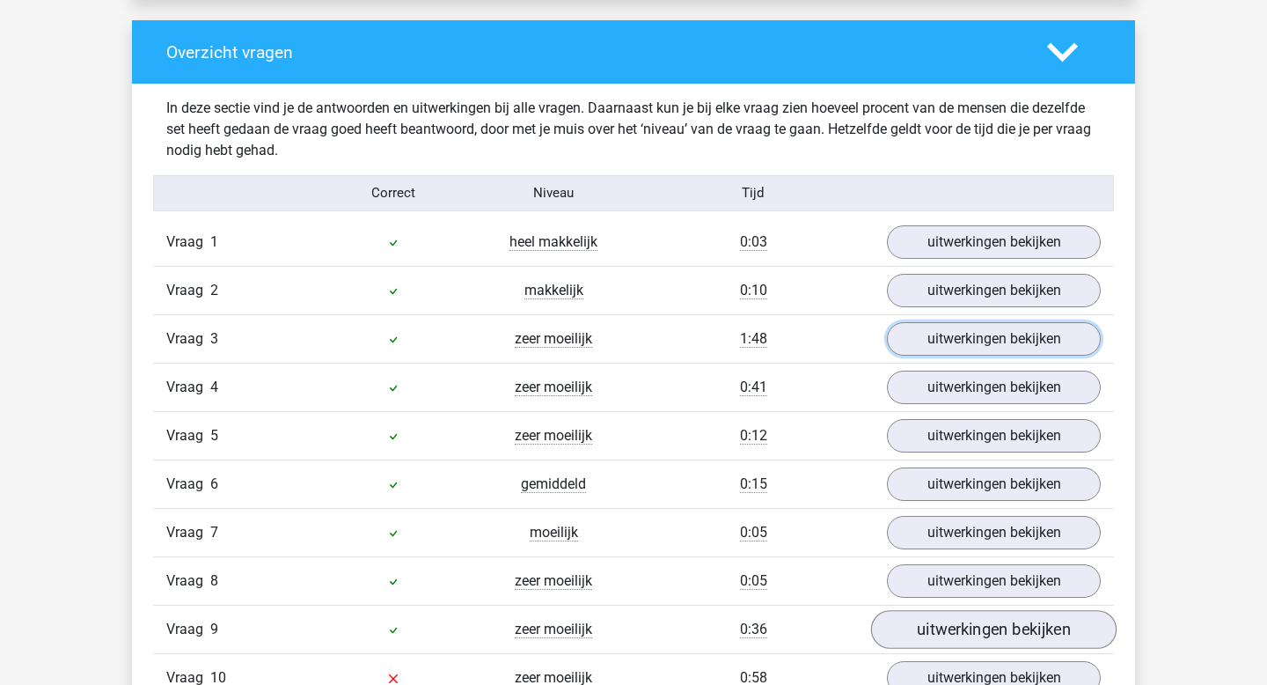
scroll to position [1279, 0]
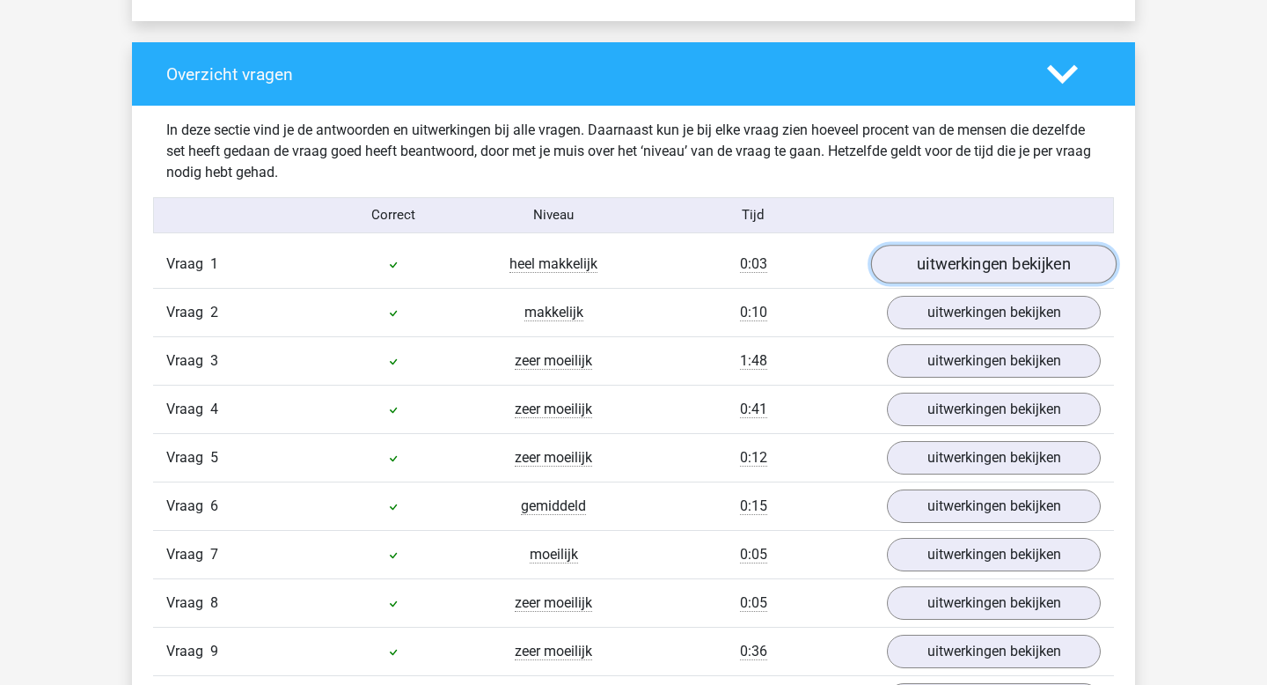
click at [930, 269] on link "uitwerkingen bekijken" at bounding box center [994, 264] width 246 height 39
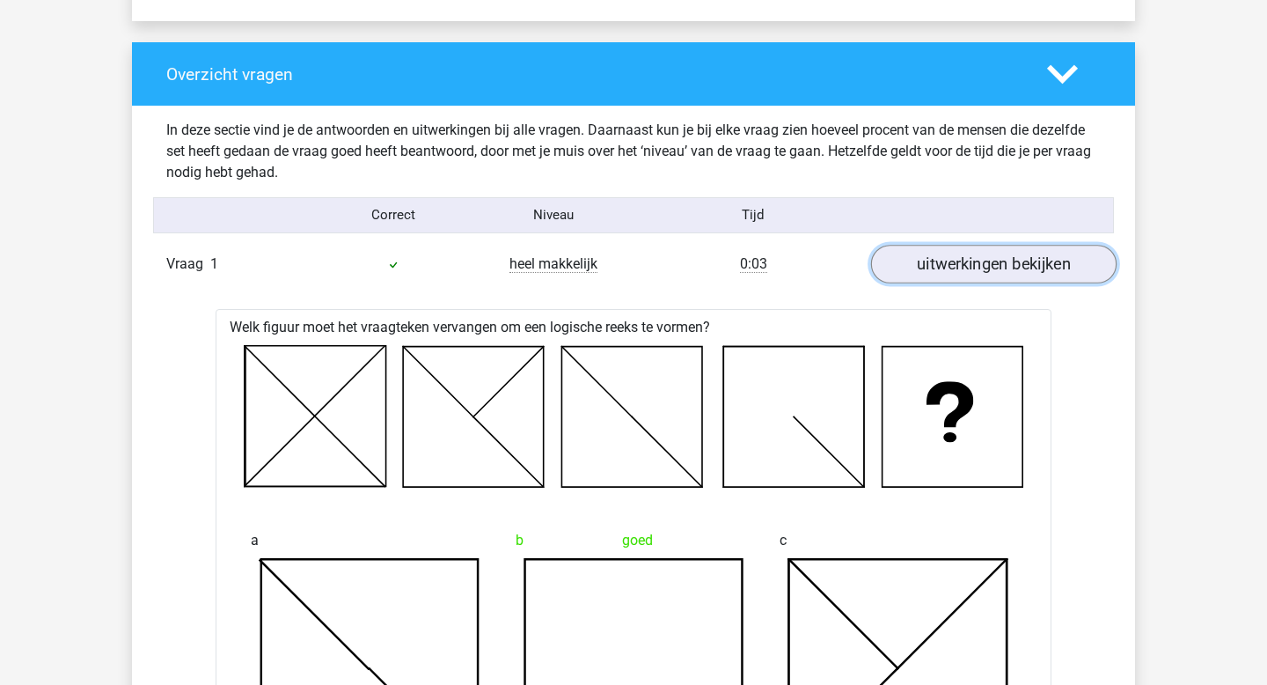
click at [930, 265] on link "uitwerkingen bekijken" at bounding box center [994, 264] width 246 height 39
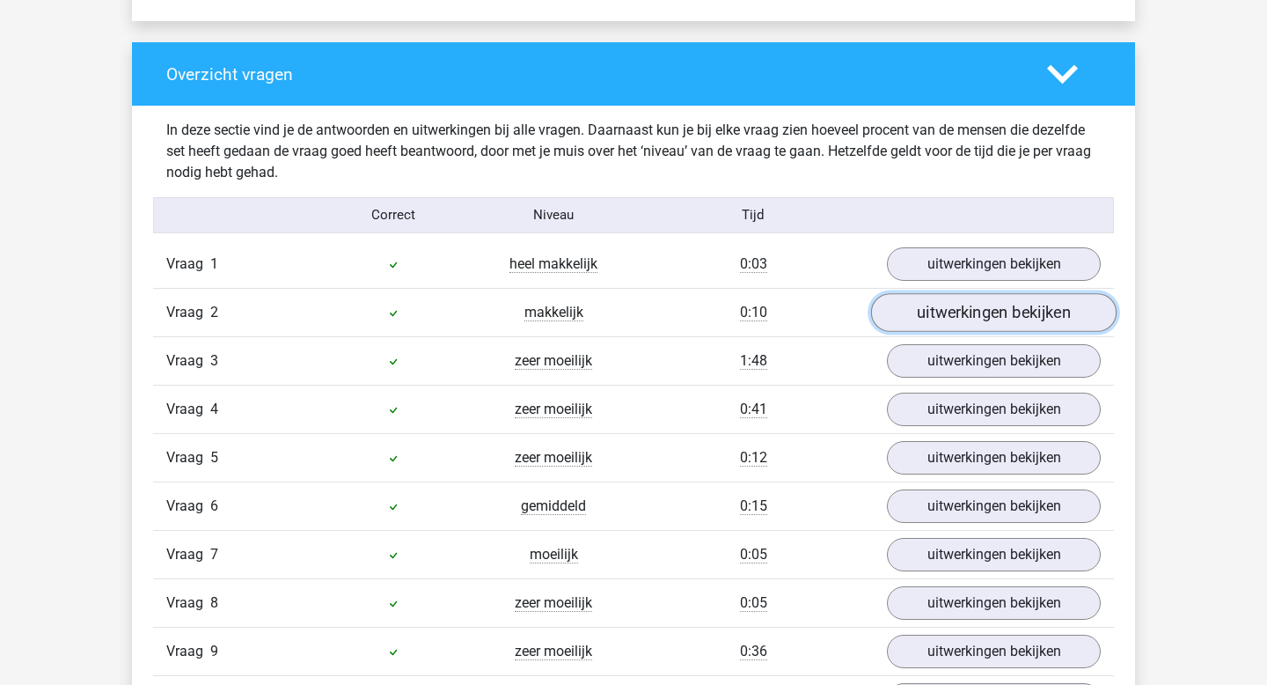
click at [931, 308] on link "uitwerkingen bekijken" at bounding box center [994, 312] width 246 height 39
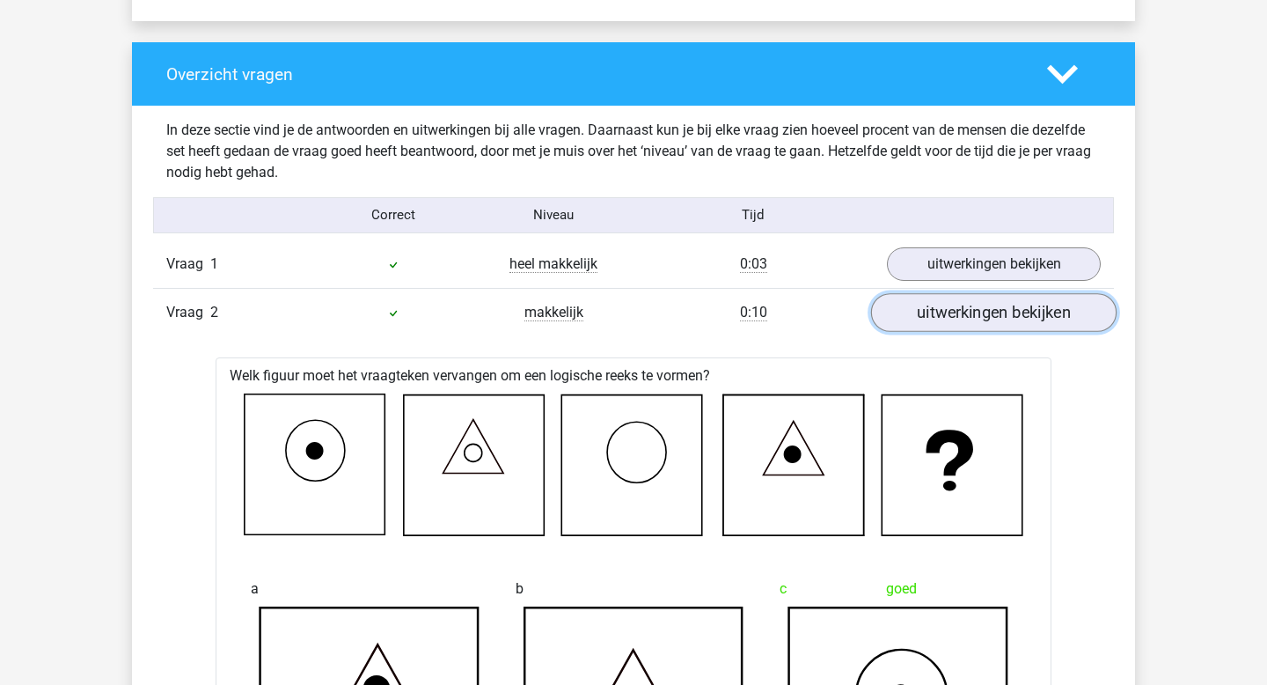
click at [931, 311] on link "uitwerkingen bekijken" at bounding box center [994, 312] width 246 height 39
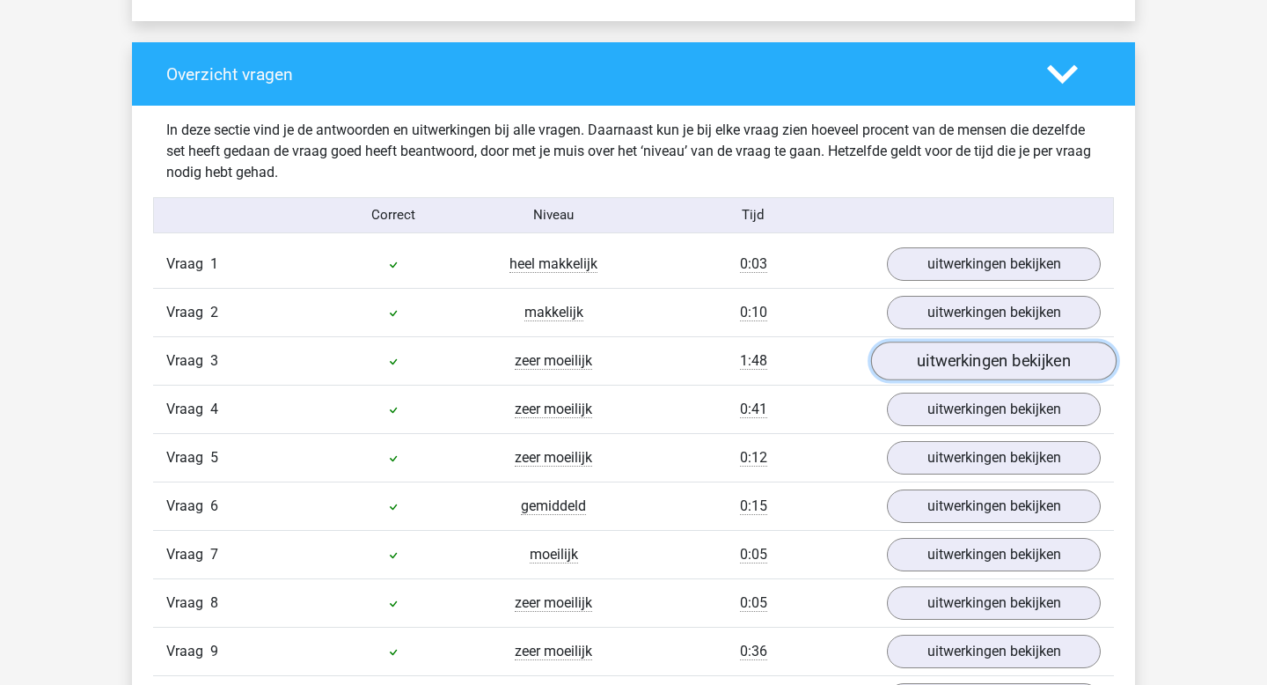
click at [937, 346] on link "uitwerkingen bekijken" at bounding box center [994, 360] width 246 height 39
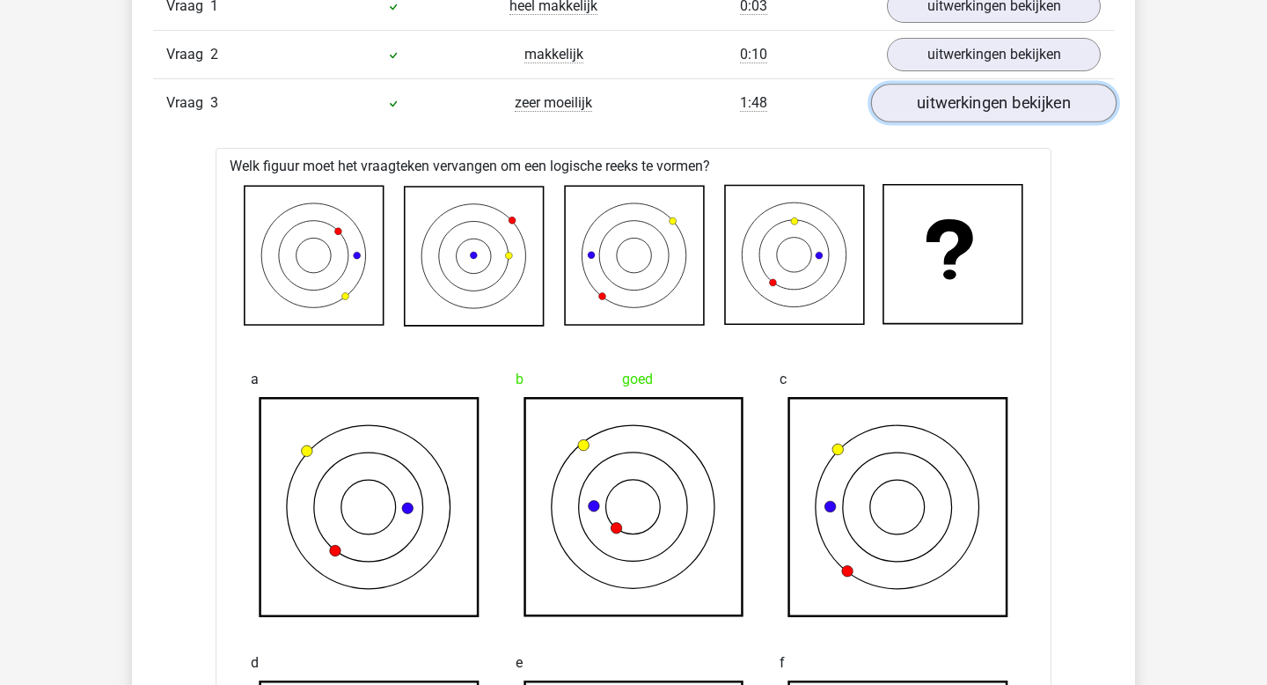
scroll to position [1485, 0]
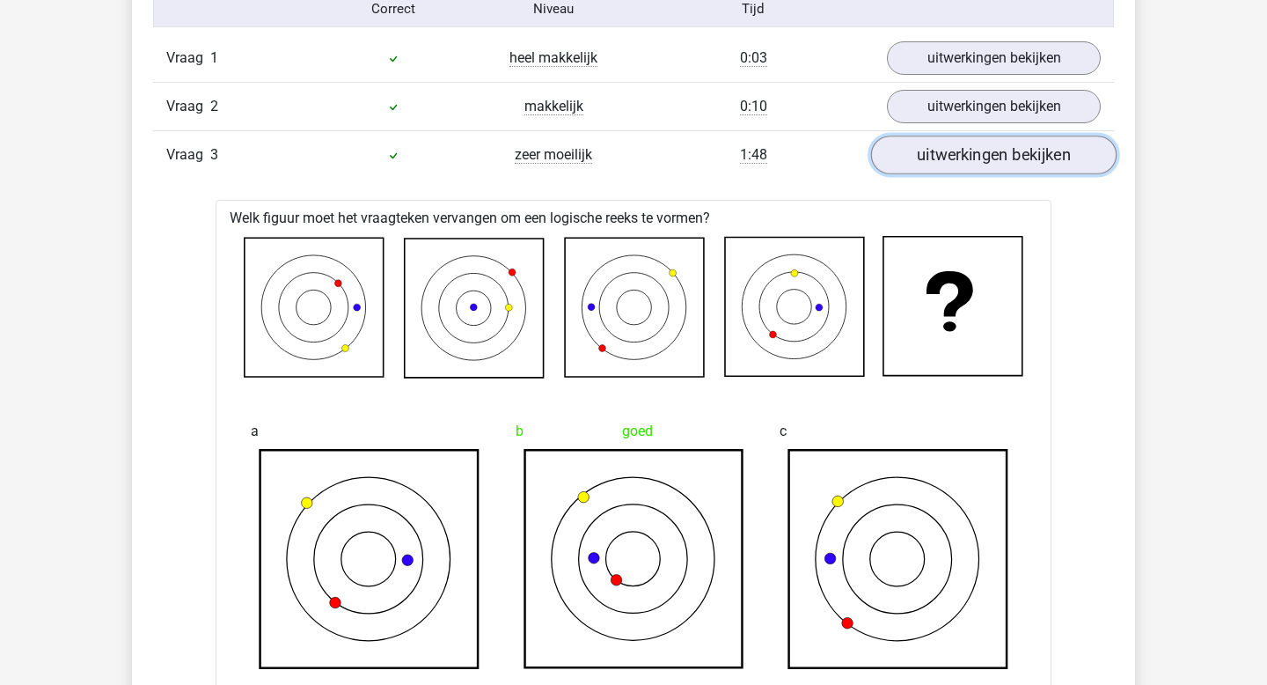
click at [980, 157] on link "uitwerkingen bekijken" at bounding box center [994, 155] width 246 height 39
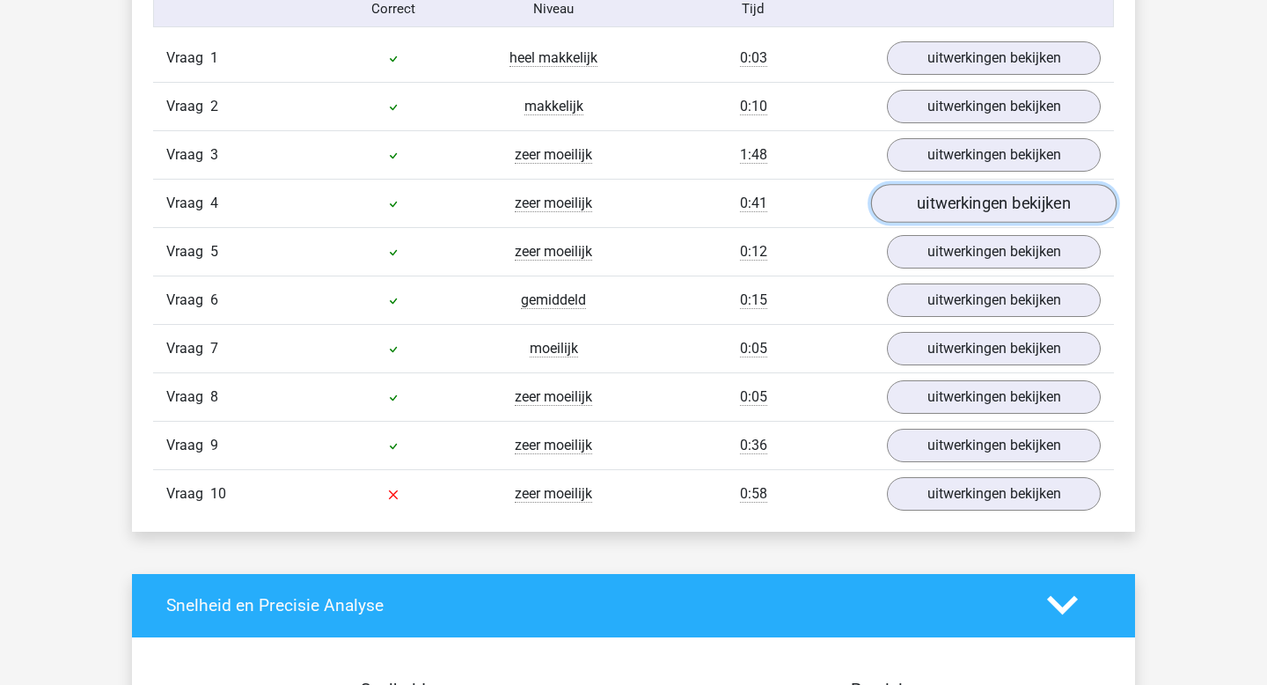
click at [954, 213] on link "uitwerkingen bekijken" at bounding box center [994, 203] width 246 height 39
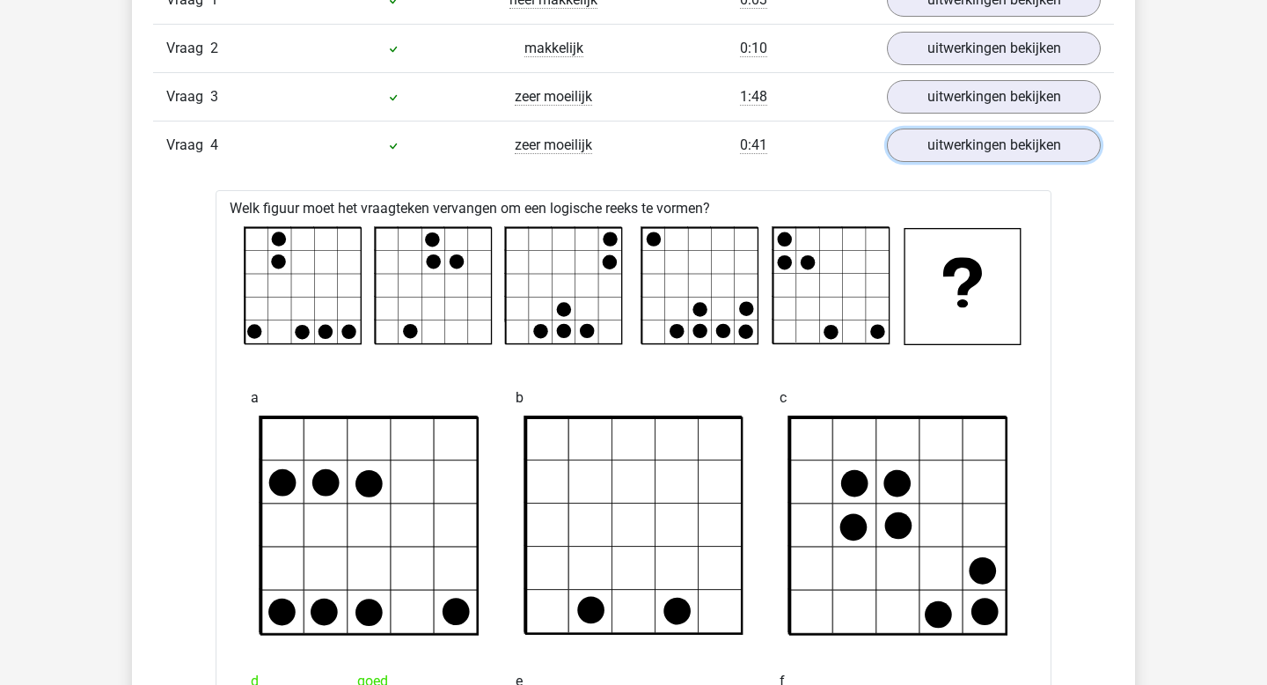
scroll to position [1541, 0]
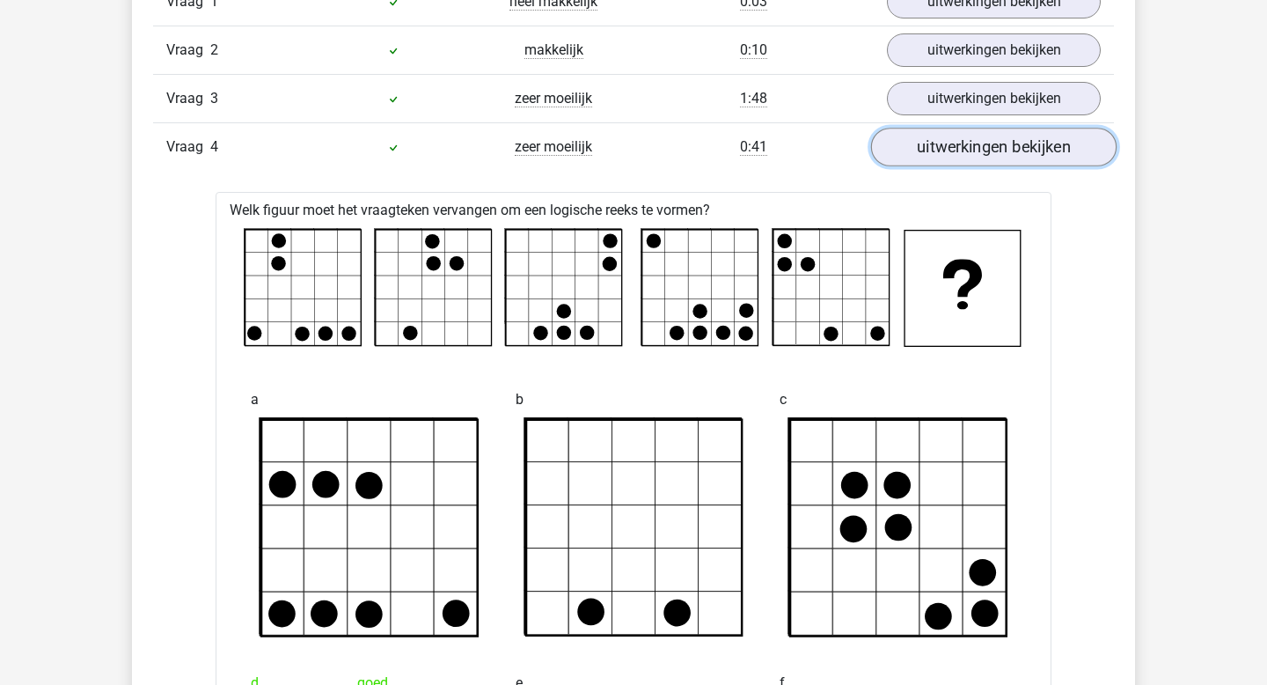
click at [946, 142] on link "uitwerkingen bekijken" at bounding box center [994, 147] width 246 height 39
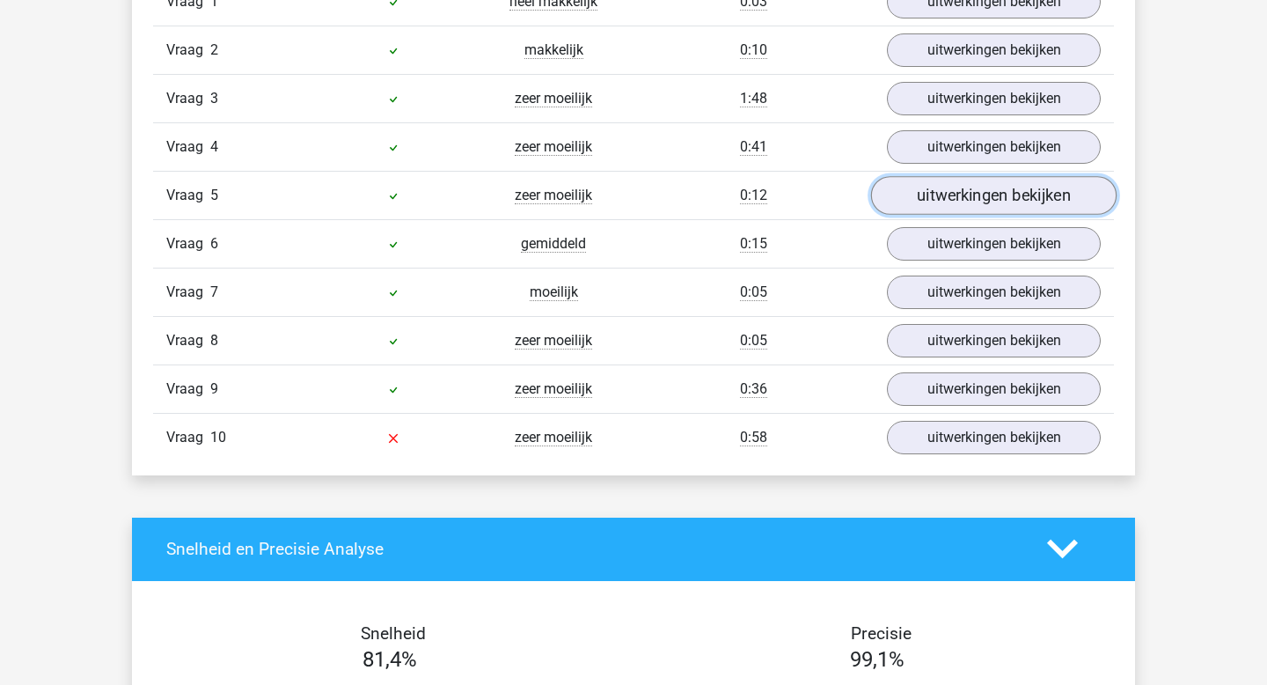
click at [936, 194] on link "uitwerkingen bekijken" at bounding box center [994, 195] width 246 height 39
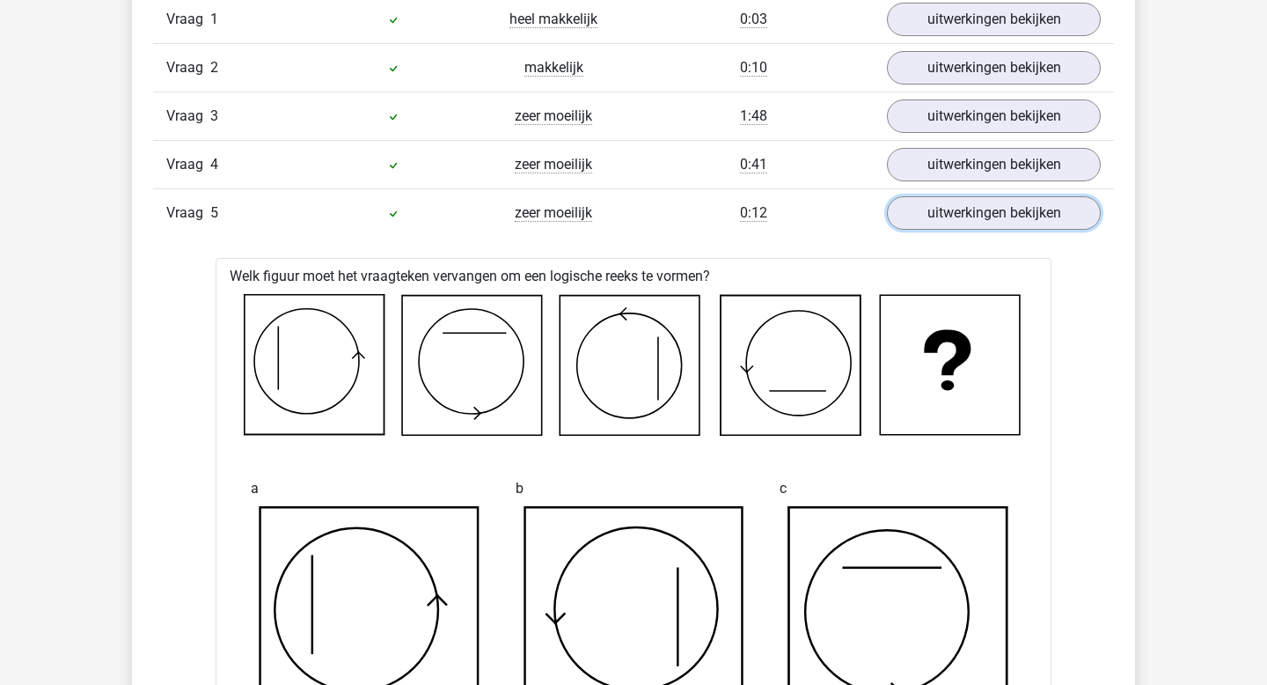
scroll to position [1519, 0]
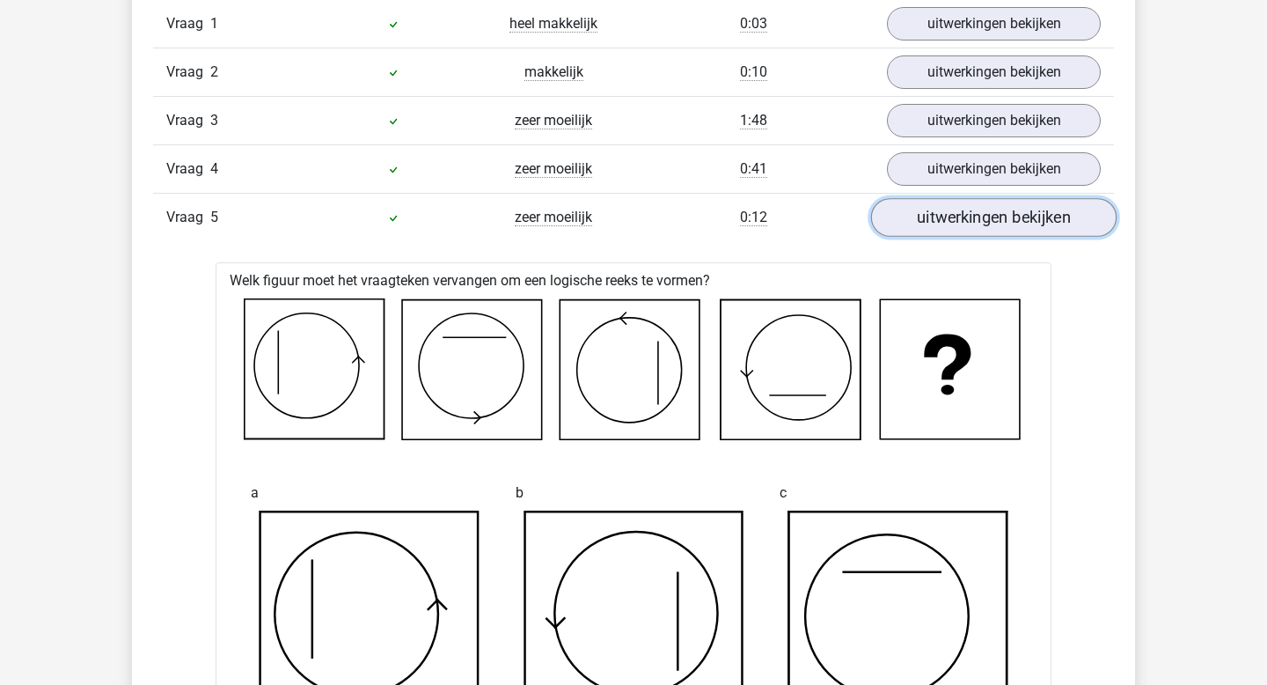
click at [948, 215] on link "uitwerkingen bekijken" at bounding box center [994, 217] width 246 height 39
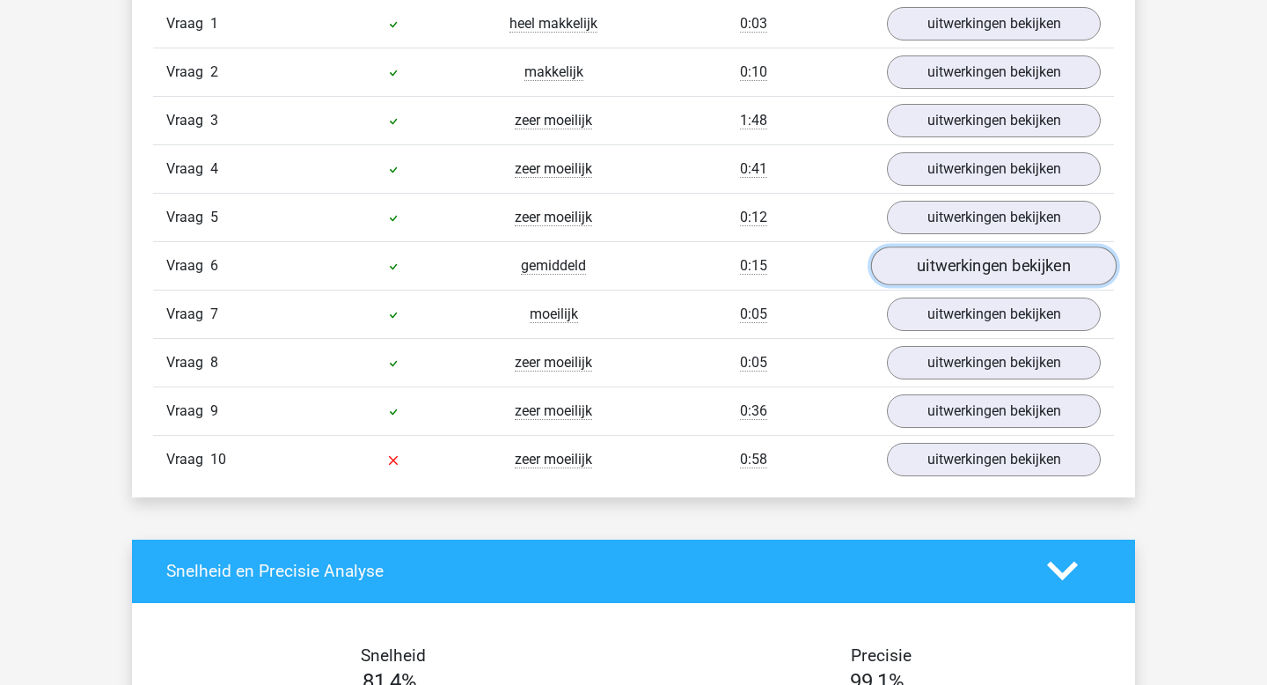
click at [952, 275] on link "uitwerkingen bekijken" at bounding box center [994, 265] width 246 height 39
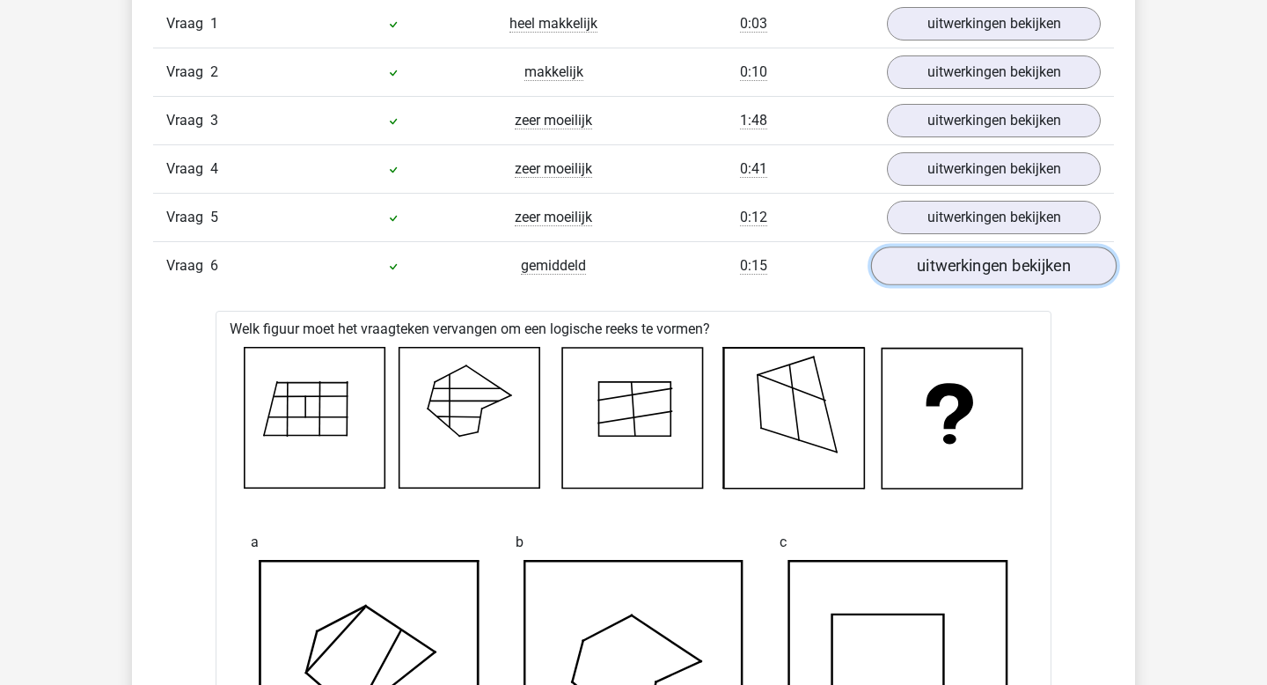
click at [953, 275] on link "uitwerkingen bekijken" at bounding box center [994, 265] width 246 height 39
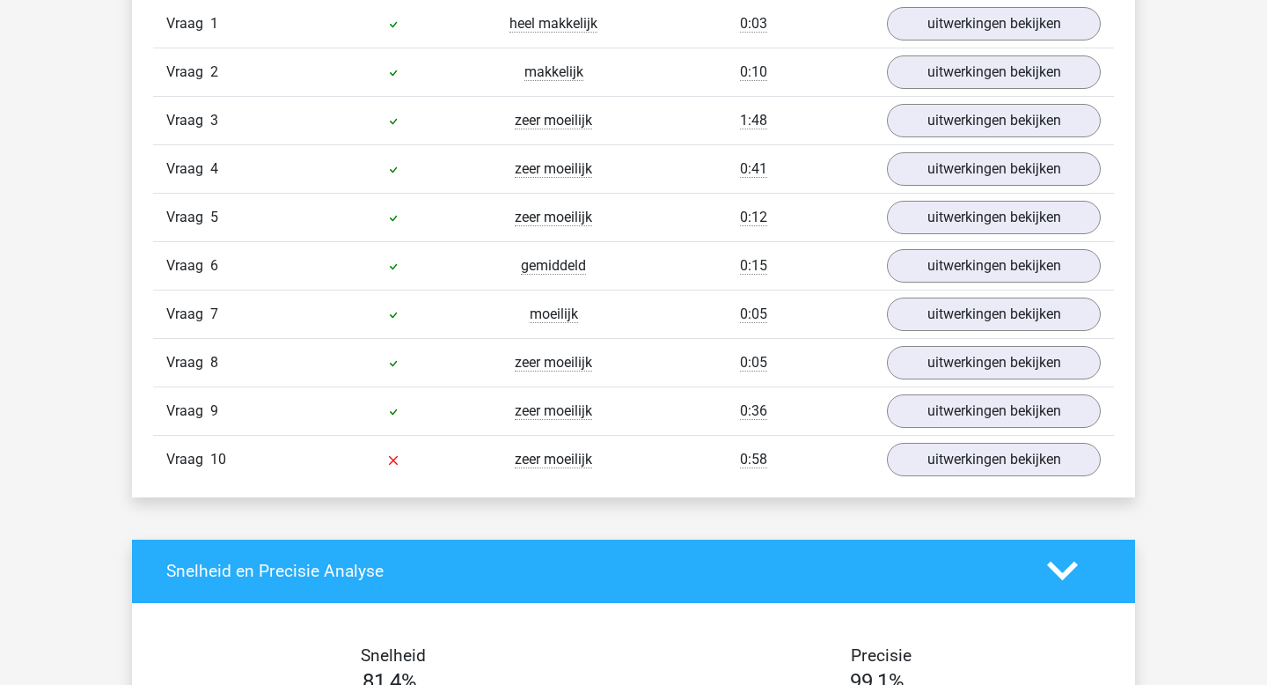
click at [942, 284] on div "Vraag 6 gemiddeld 0:15 uitwerkingen bekijken" at bounding box center [633, 265] width 961 height 48
click at [924, 269] on link "uitwerkingen bekijken" at bounding box center [994, 265] width 246 height 39
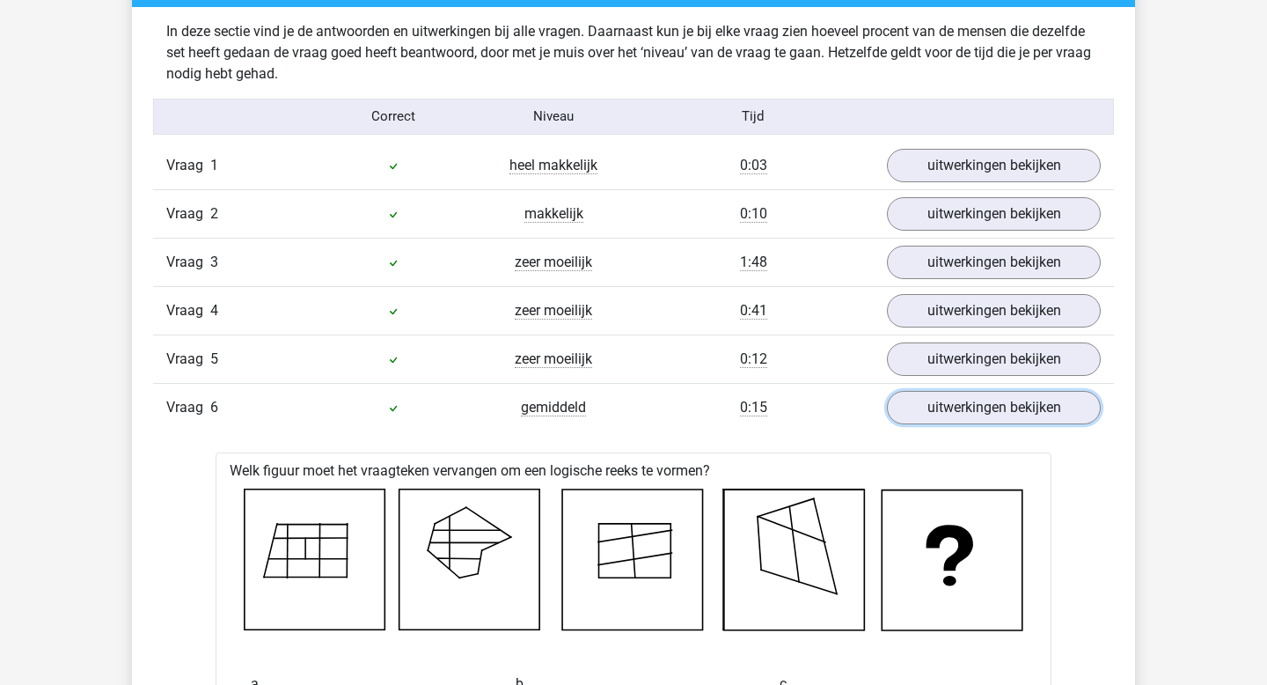
scroll to position [1346, 0]
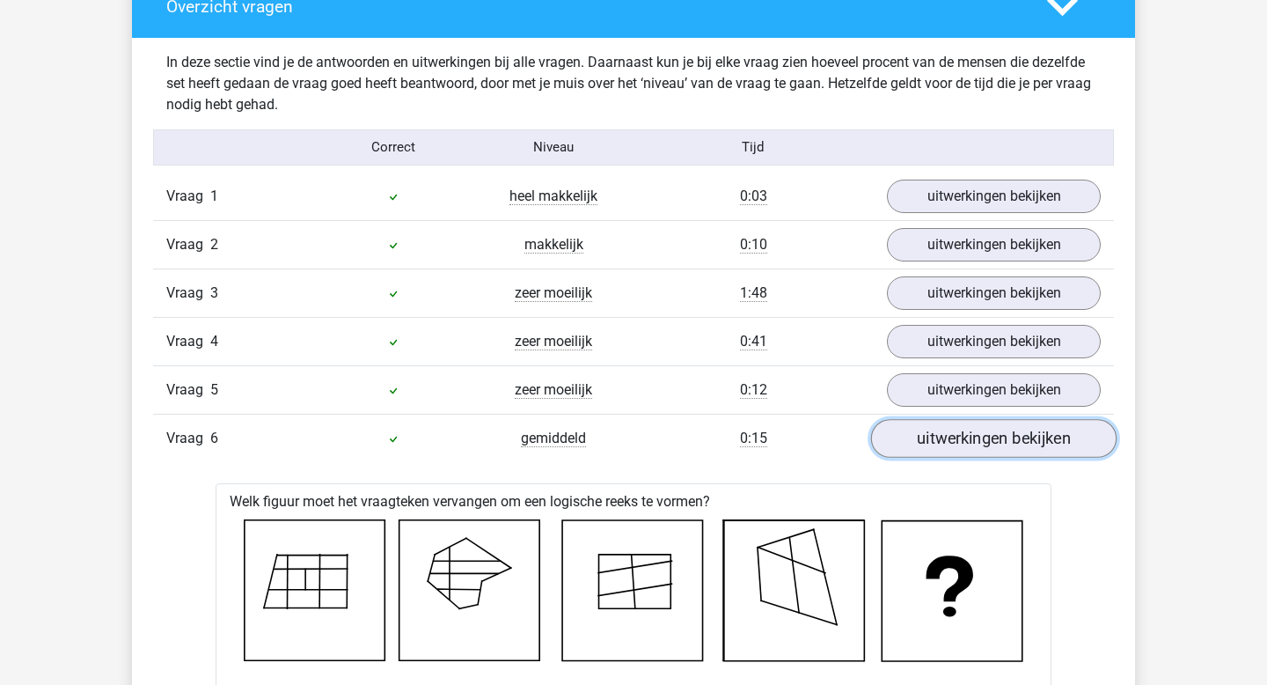
click at [963, 438] on link "uitwerkingen bekijken" at bounding box center [994, 438] width 246 height 39
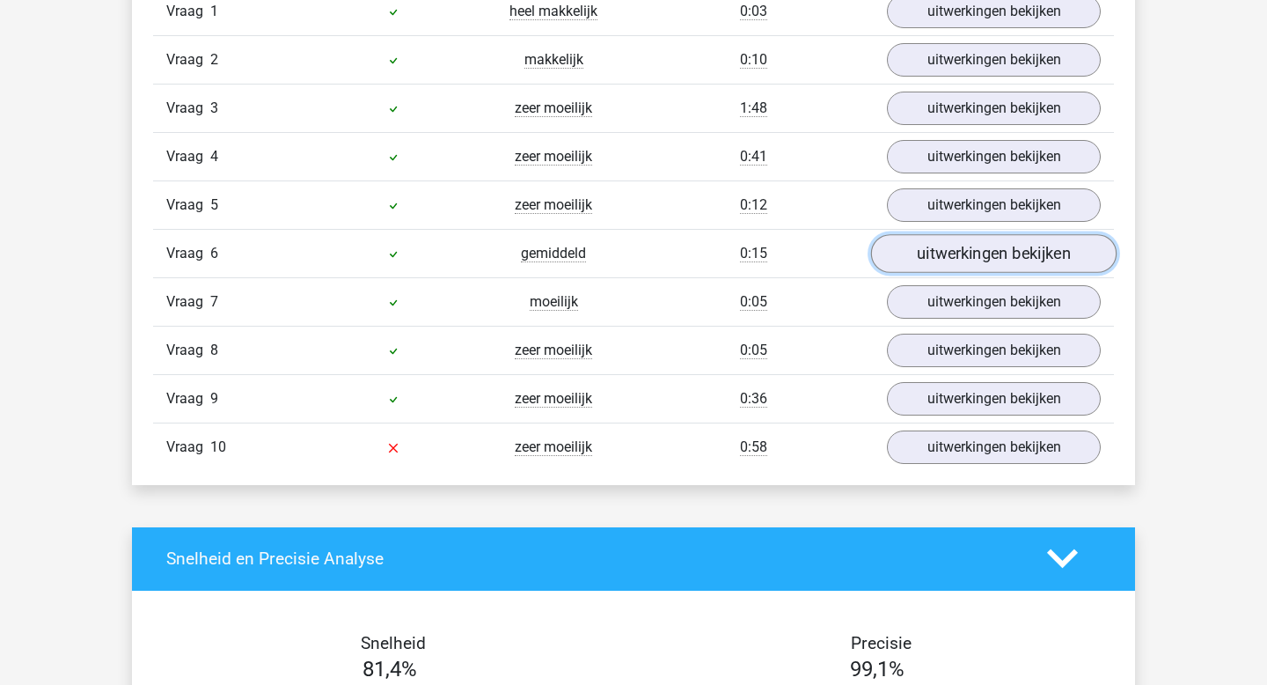
scroll to position [1609, 0]
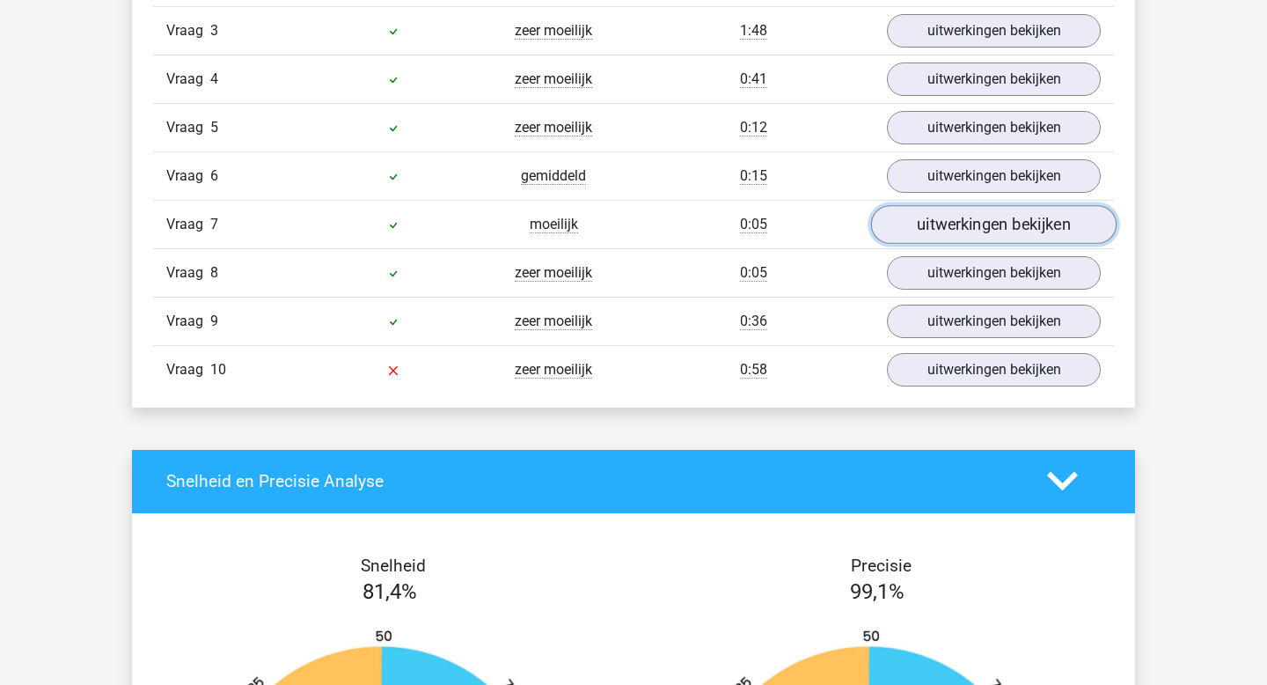
click at [965, 230] on link "uitwerkingen bekijken" at bounding box center [994, 224] width 246 height 39
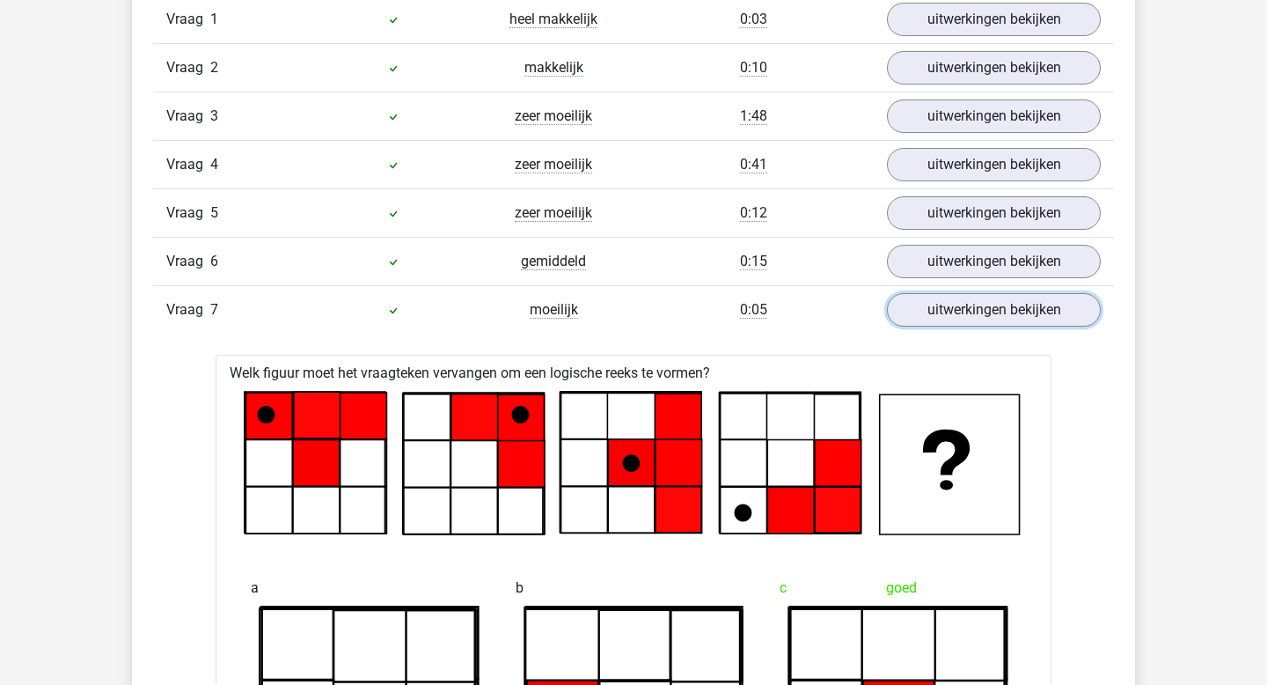
scroll to position [1401, 0]
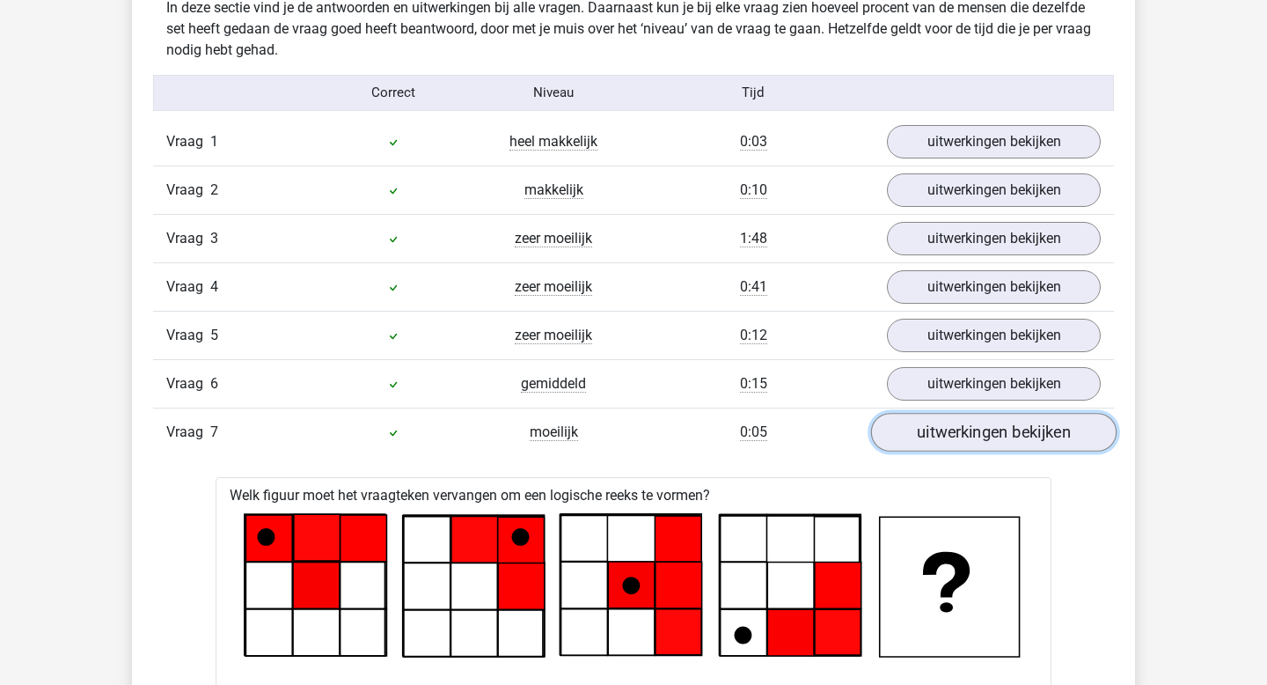
click at [943, 433] on link "uitwerkingen bekijken" at bounding box center [994, 432] width 246 height 39
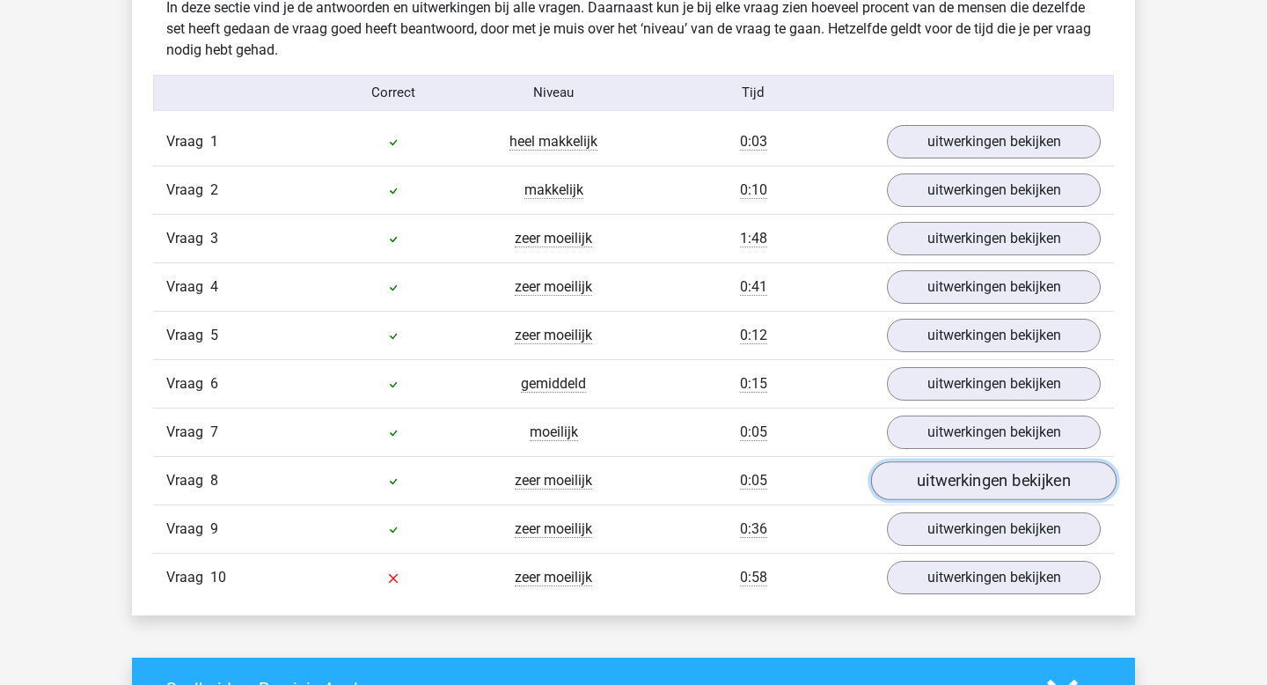
click at [938, 485] on link "uitwerkingen bekijken" at bounding box center [994, 480] width 246 height 39
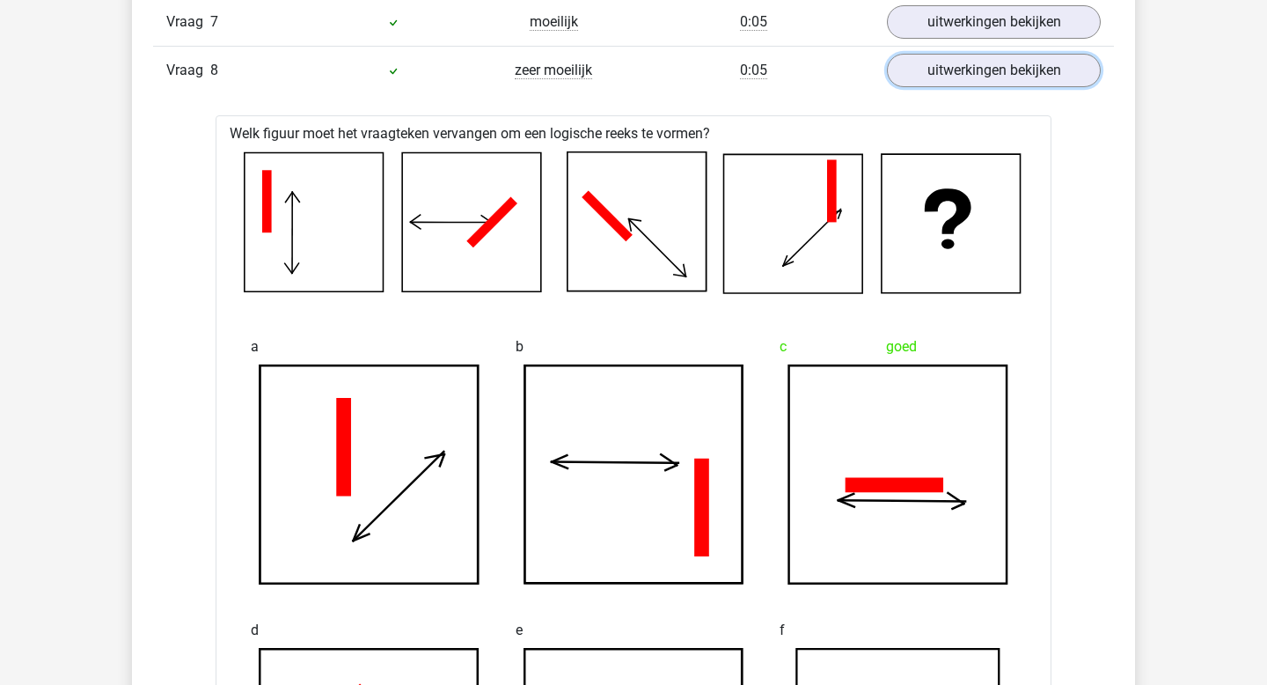
scroll to position [1785, 0]
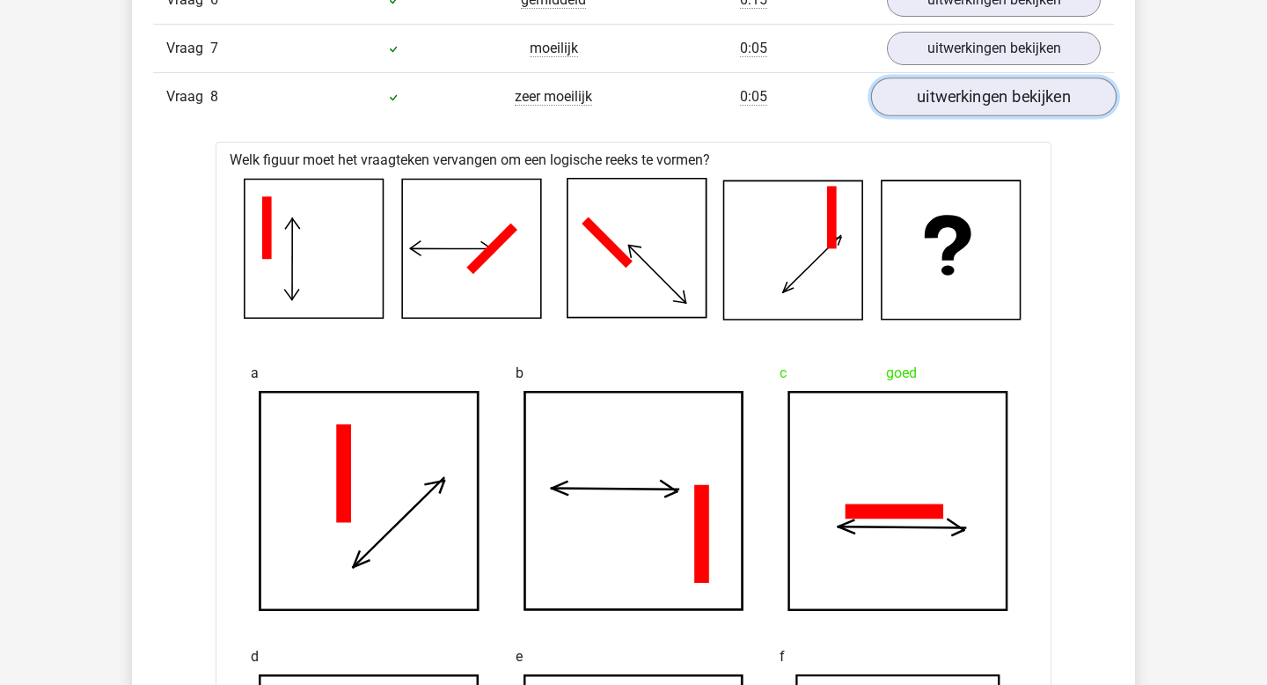
click at [954, 92] on link "uitwerkingen bekijken" at bounding box center [994, 96] width 246 height 39
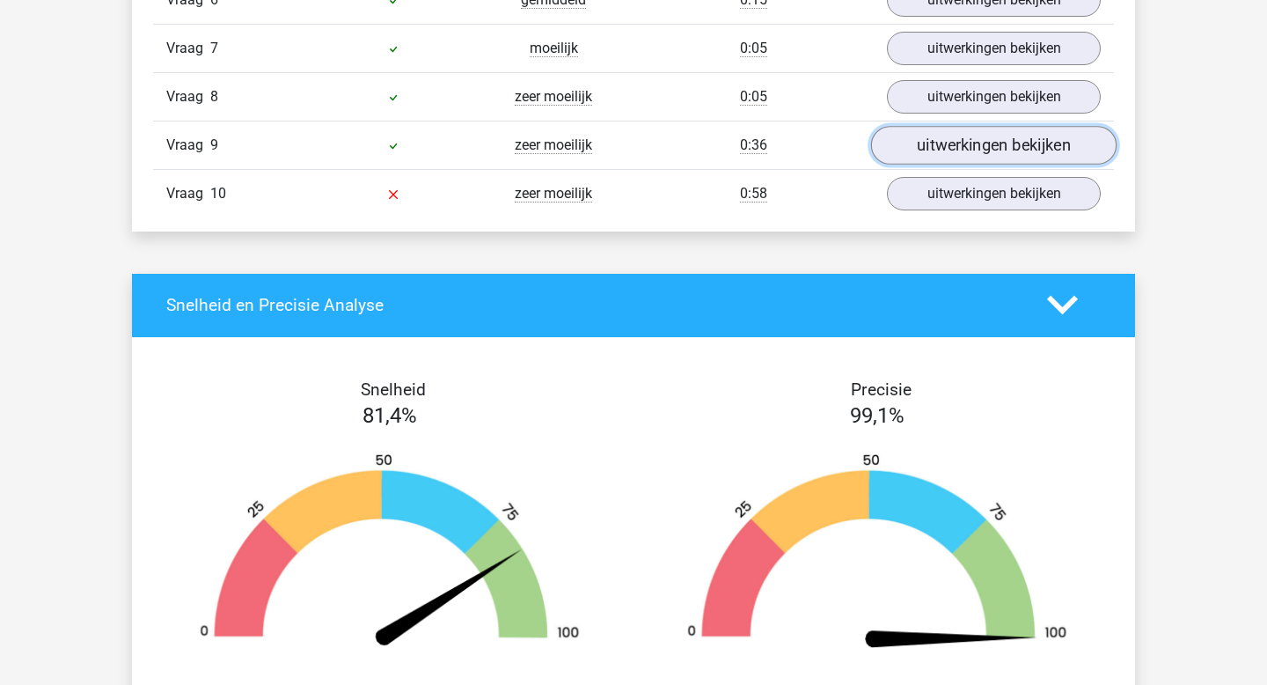
click at [938, 143] on link "uitwerkingen bekijken" at bounding box center [994, 145] width 246 height 39
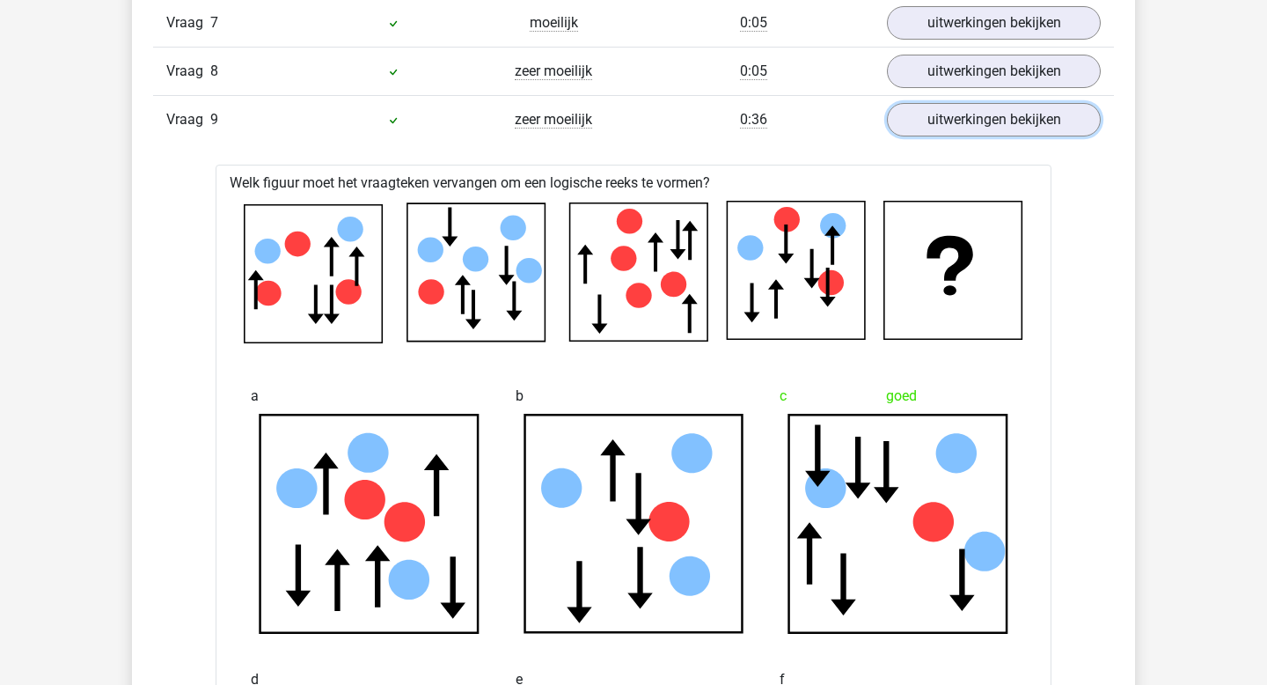
scroll to position [1799, 0]
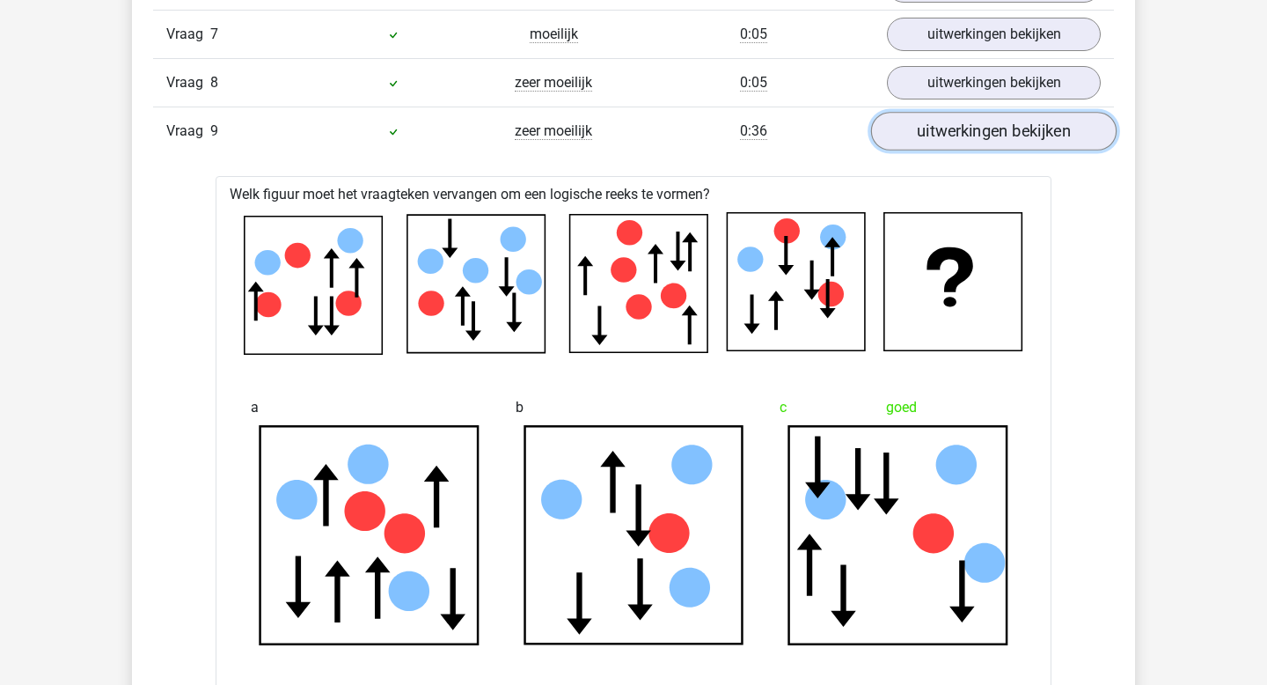
click at [966, 136] on link "uitwerkingen bekijken" at bounding box center [994, 131] width 246 height 39
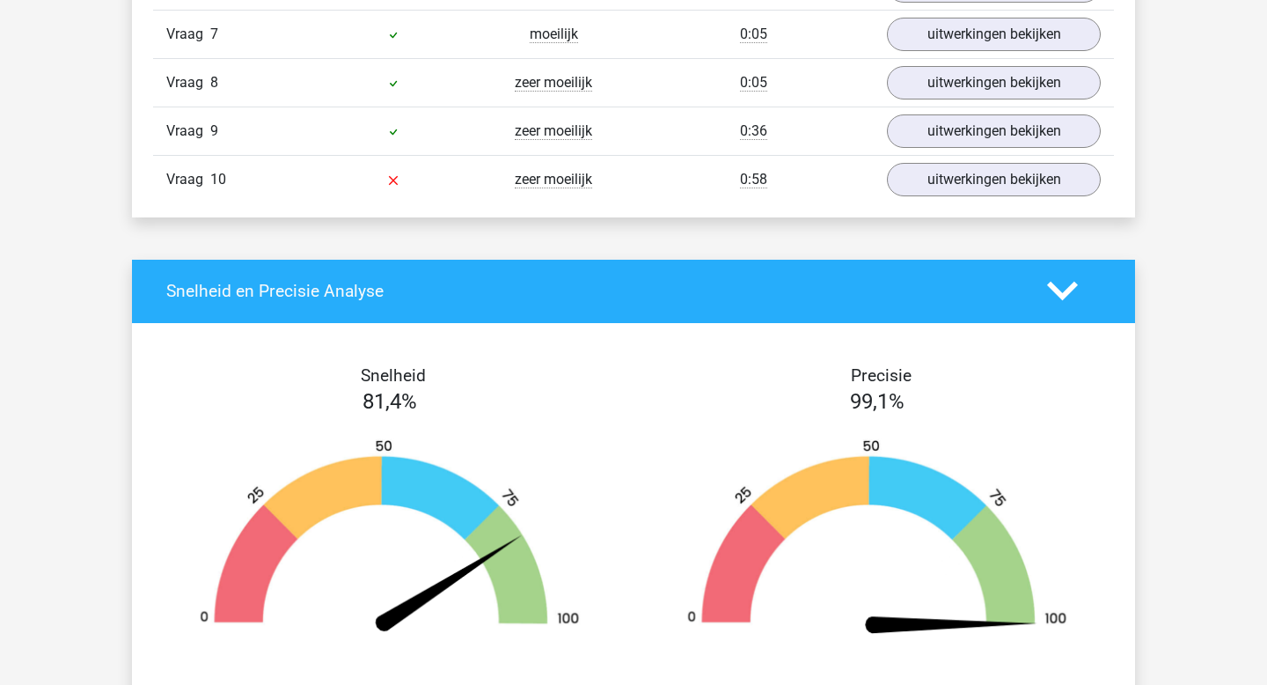
click at [946, 199] on div "Vraag 10 zeer moeilijk 0:58 uitwerkingen bekijken" at bounding box center [633, 179] width 961 height 48
click at [943, 190] on link "uitwerkingen bekijken" at bounding box center [994, 179] width 246 height 39
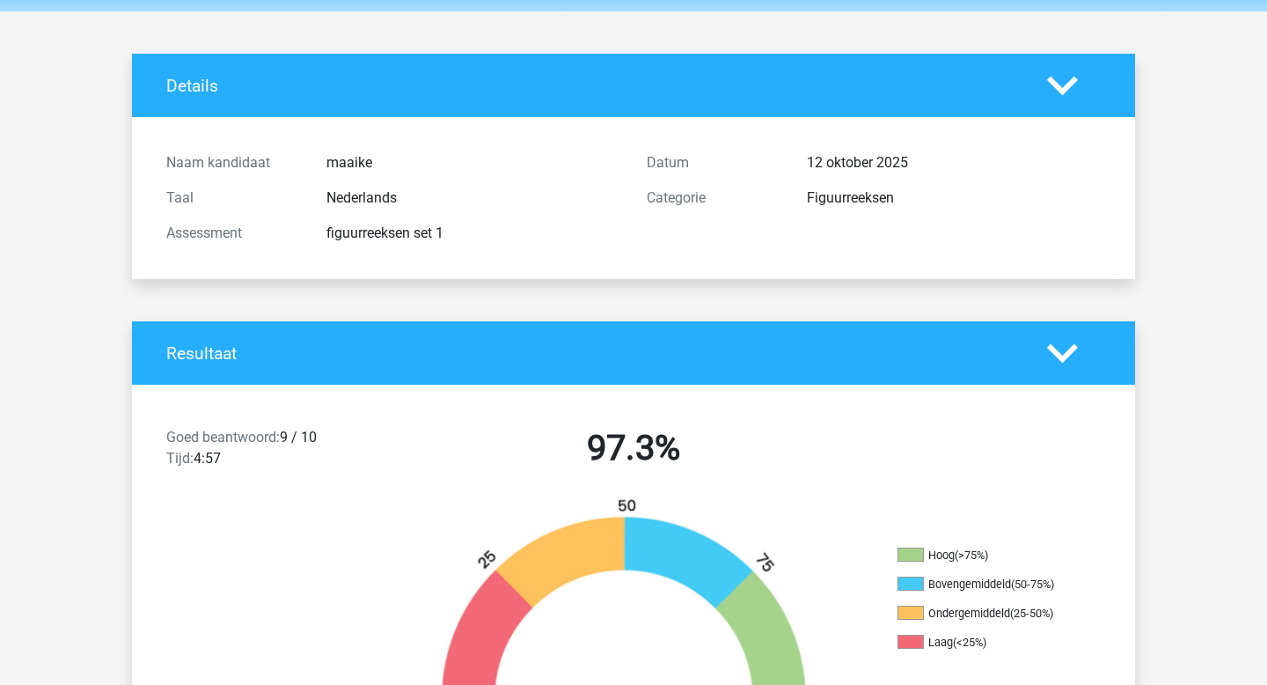
scroll to position [0, 0]
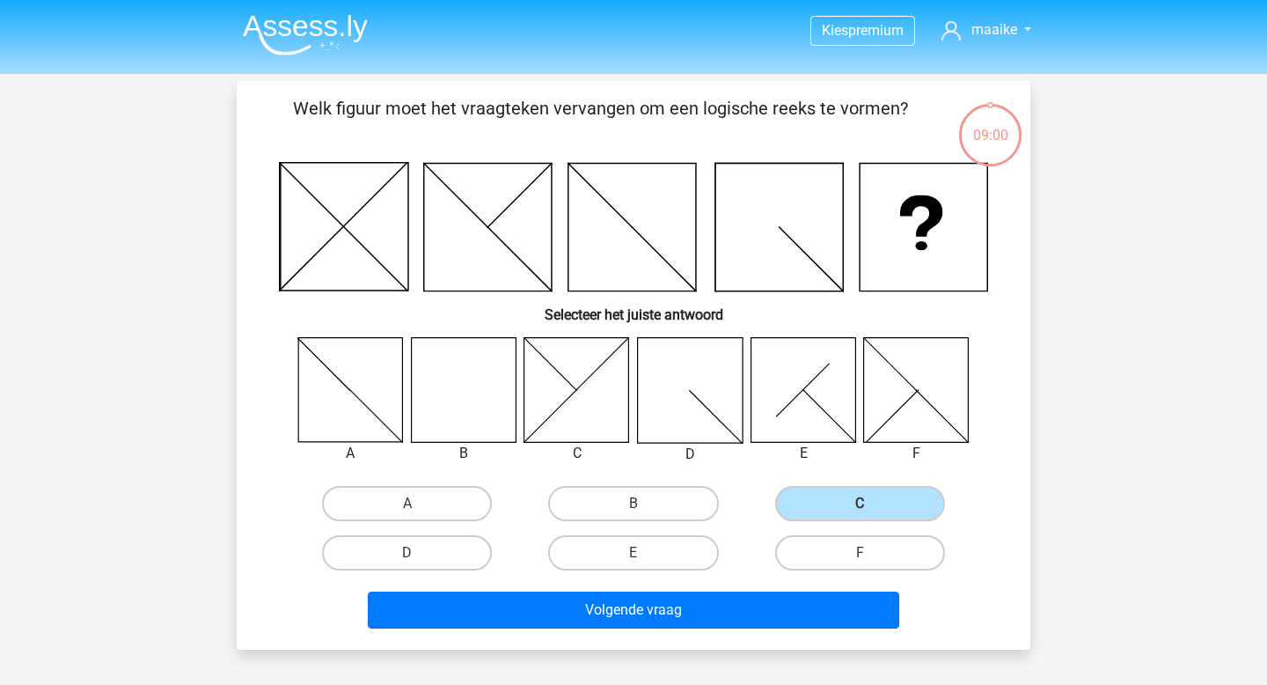
scroll to position [81, 0]
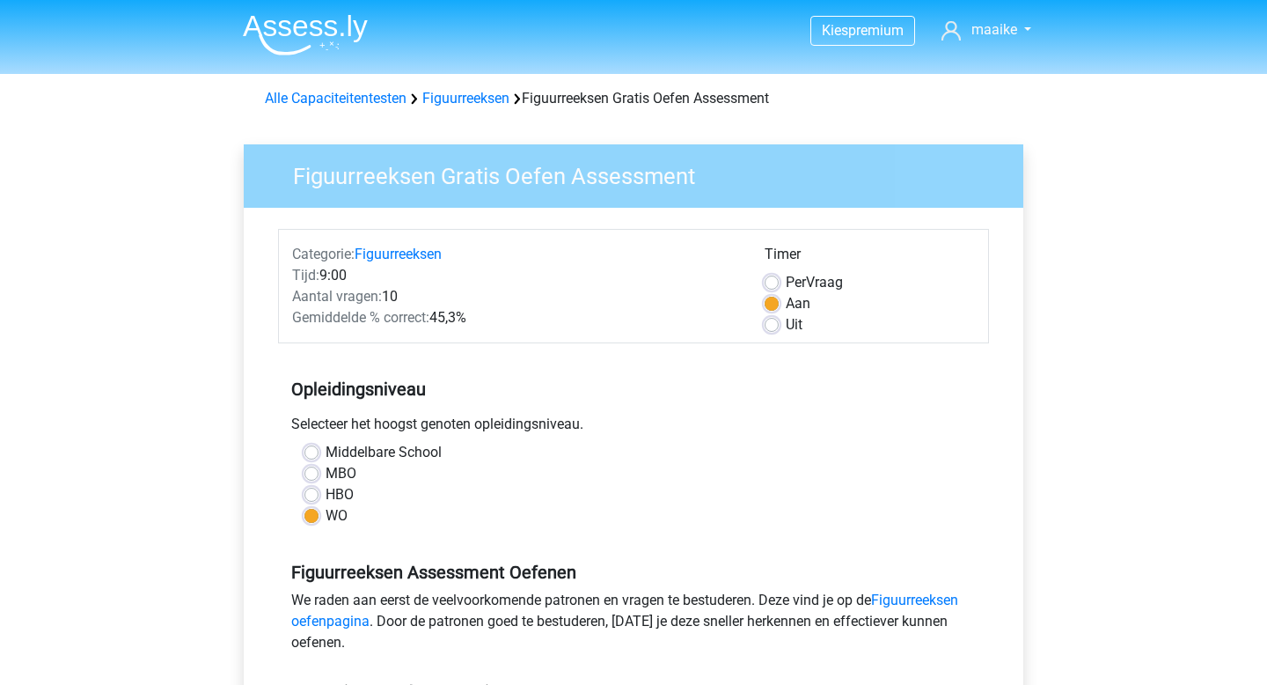
scroll to position [350, 0]
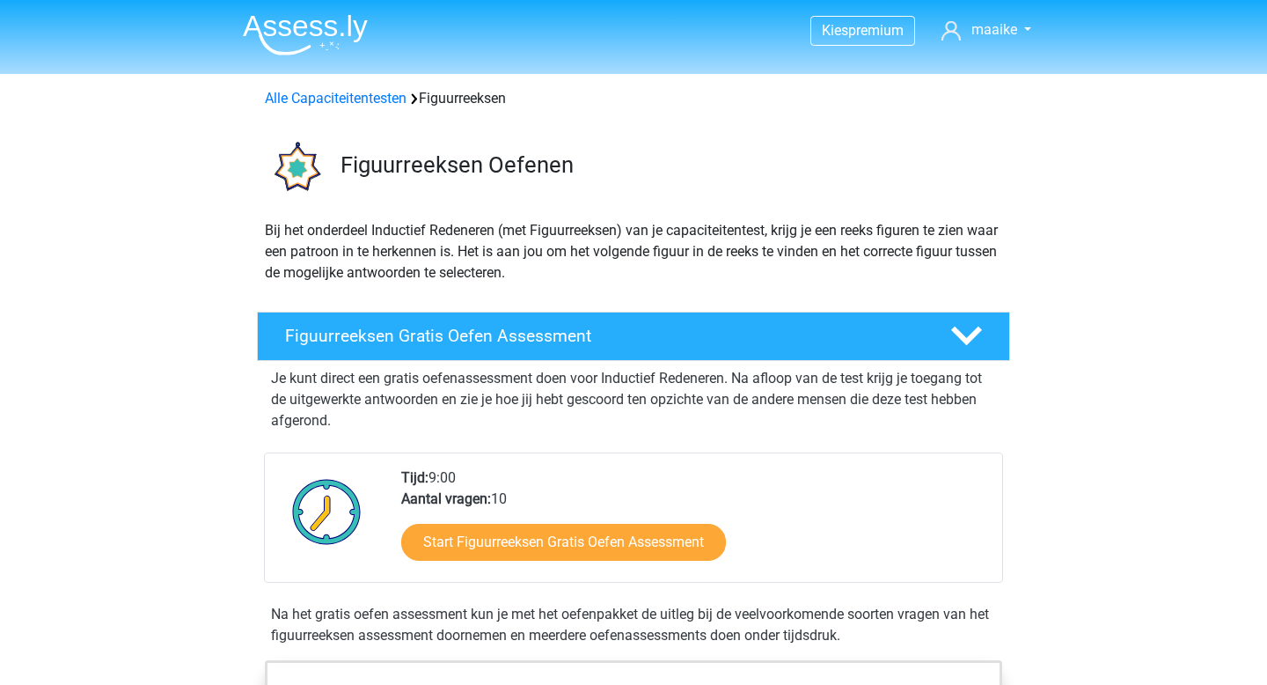
scroll to position [297, 0]
